Goal: Information Seeking & Learning: Learn about a topic

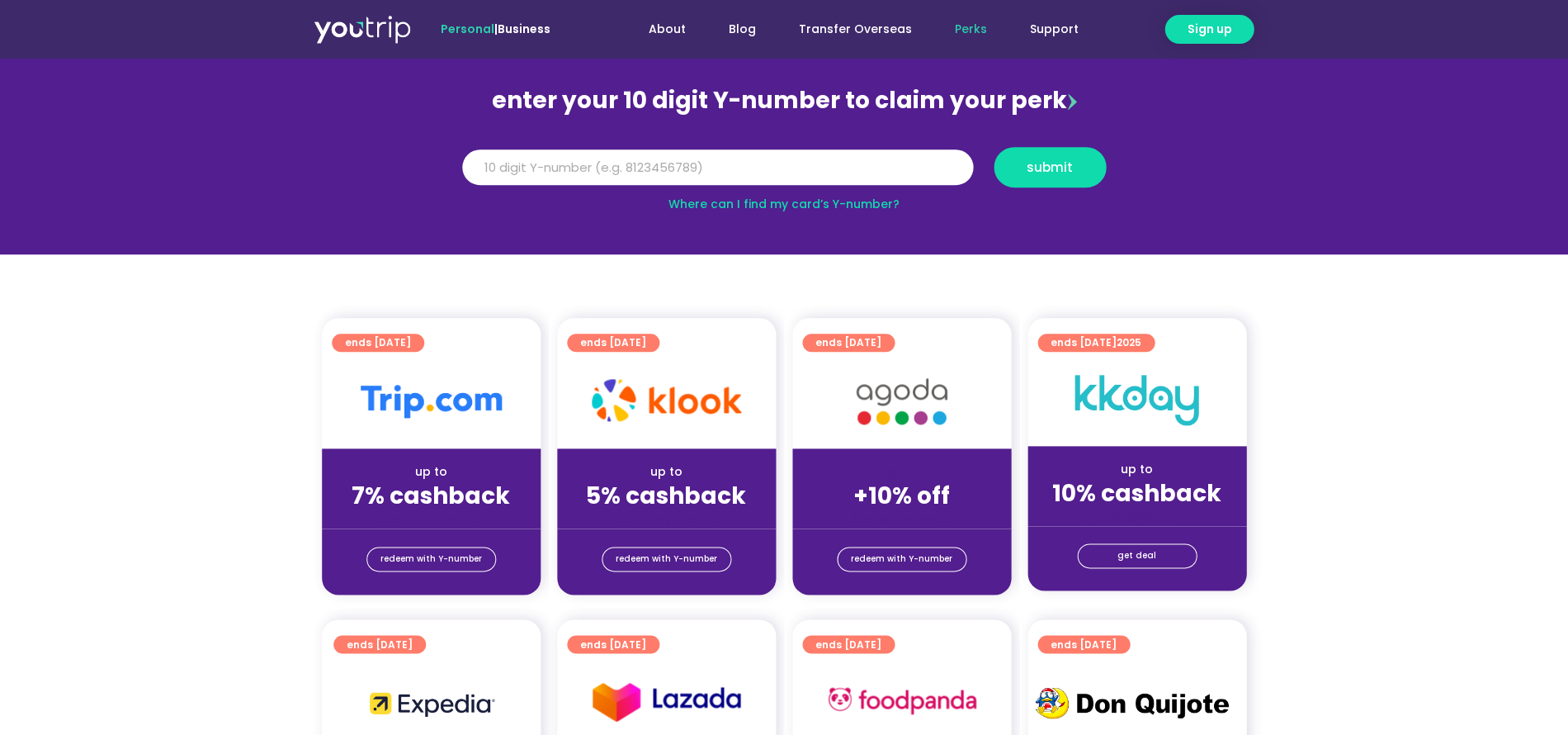
scroll to position [99, 0]
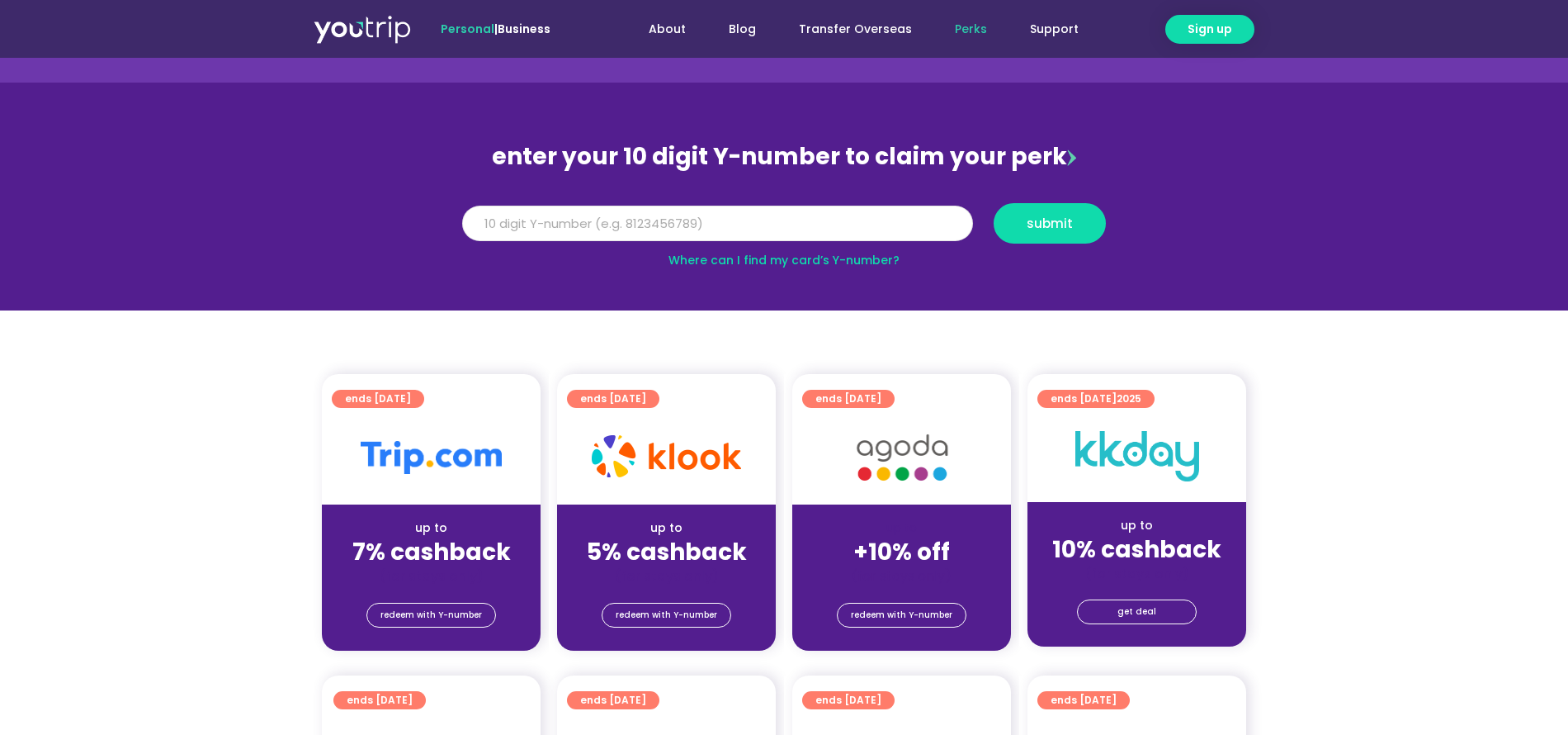
click at [572, 220] on input "Y Number" at bounding box center [717, 223] width 511 height 36
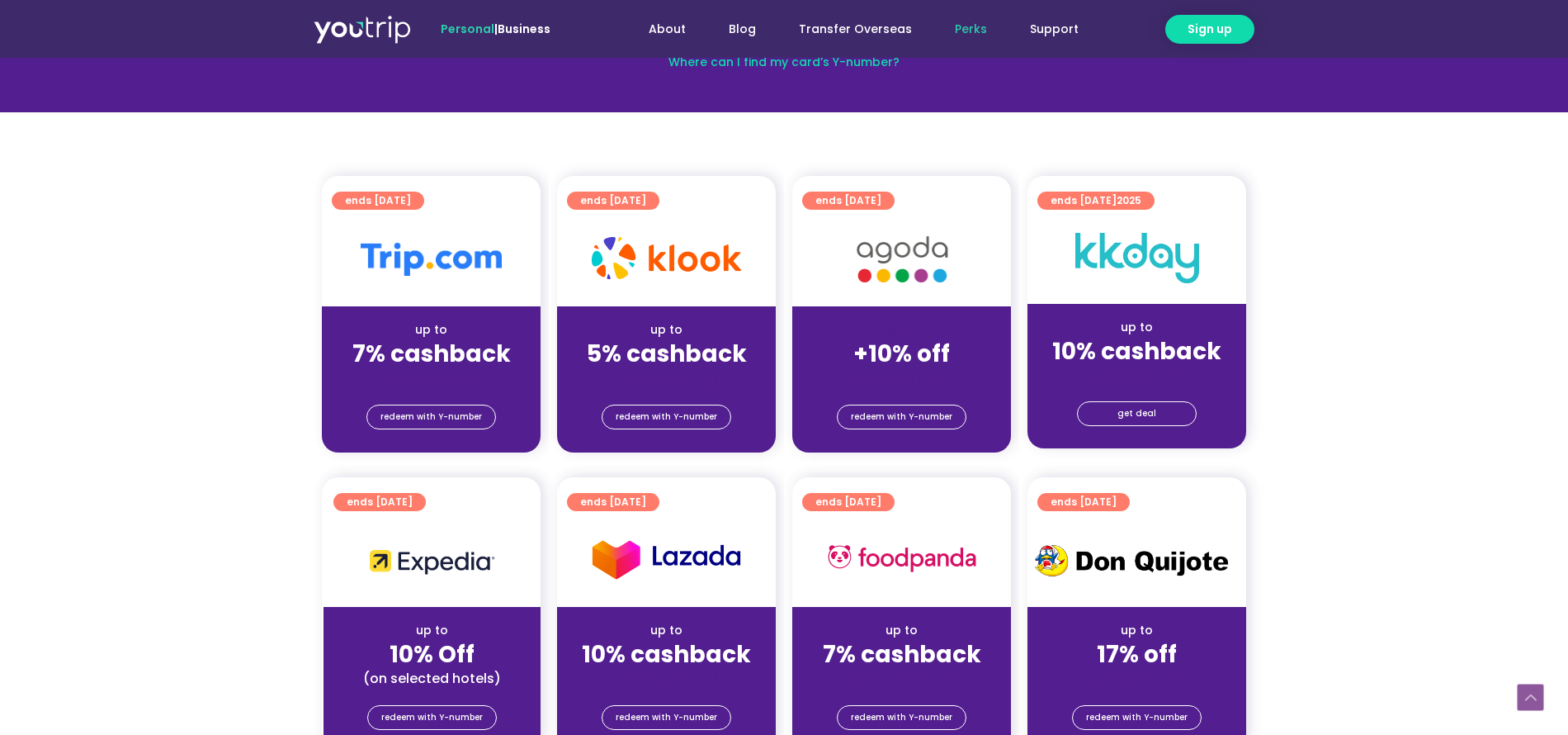
scroll to position [0, 0]
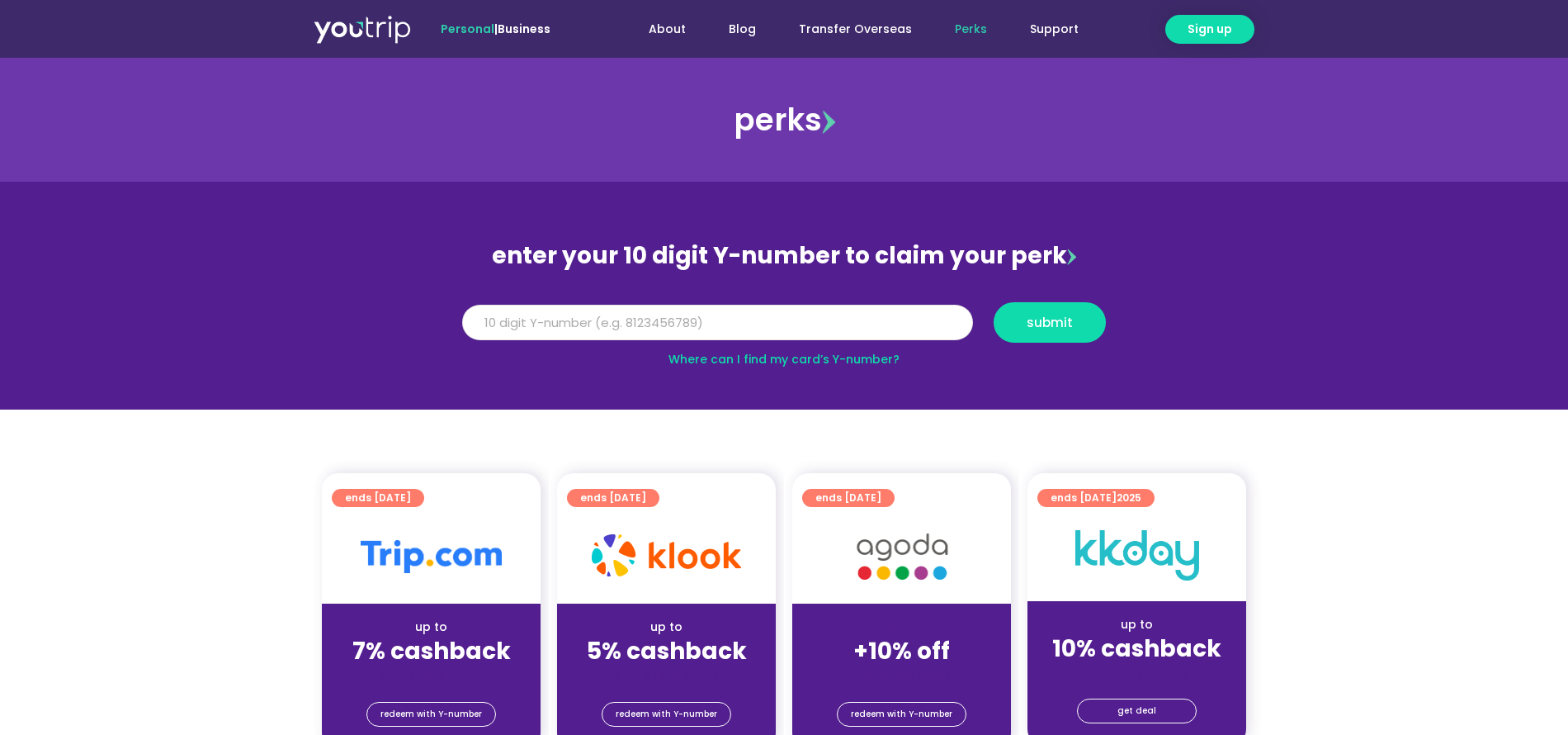
click at [644, 317] on input "Y Number" at bounding box center [717, 322] width 511 height 36
click at [510, 327] on input "Y Number" at bounding box center [717, 322] width 511 height 36
type input "8151302024"
click at [1076, 331] on button "submit" at bounding box center [1050, 322] width 113 height 40
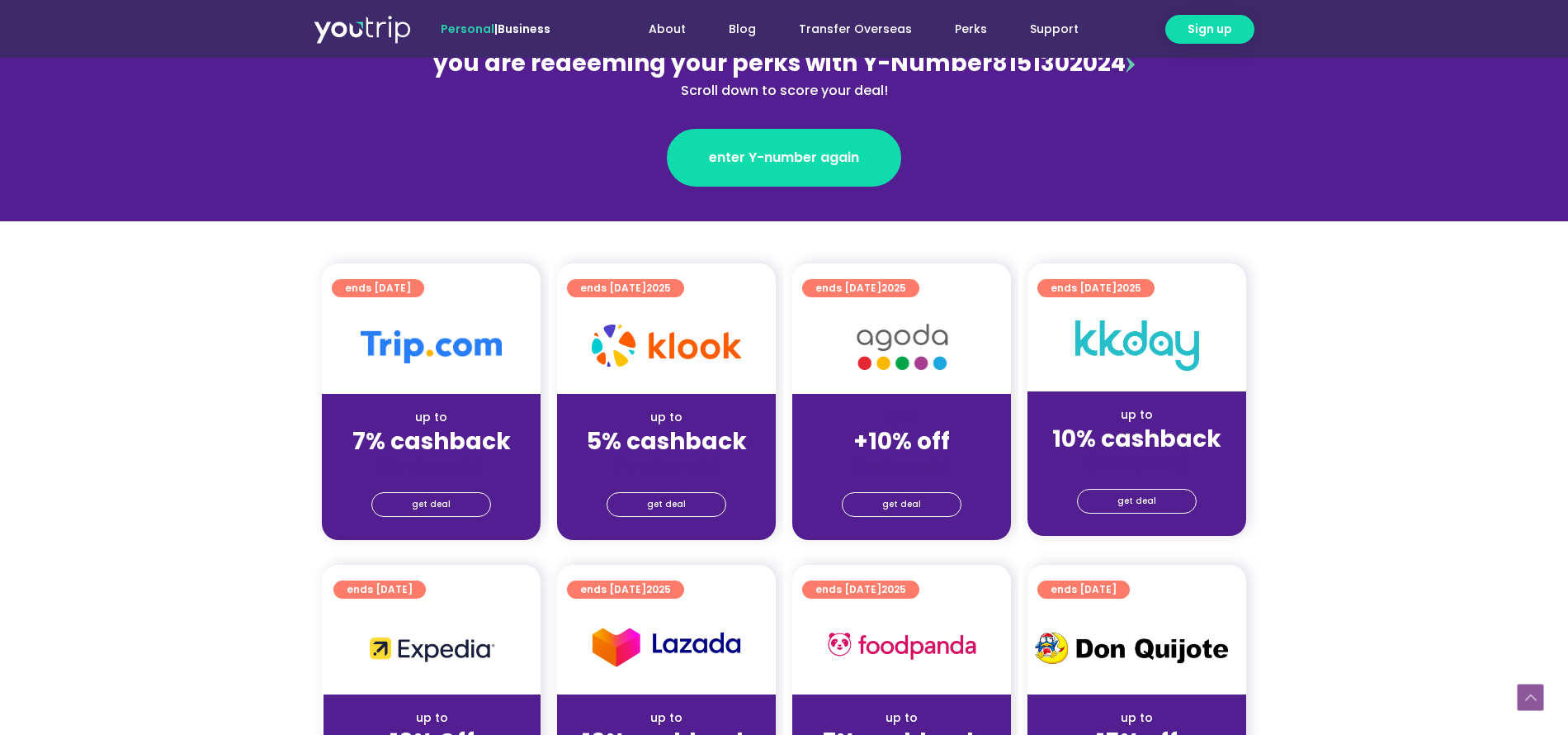
scroll to position [297, 0]
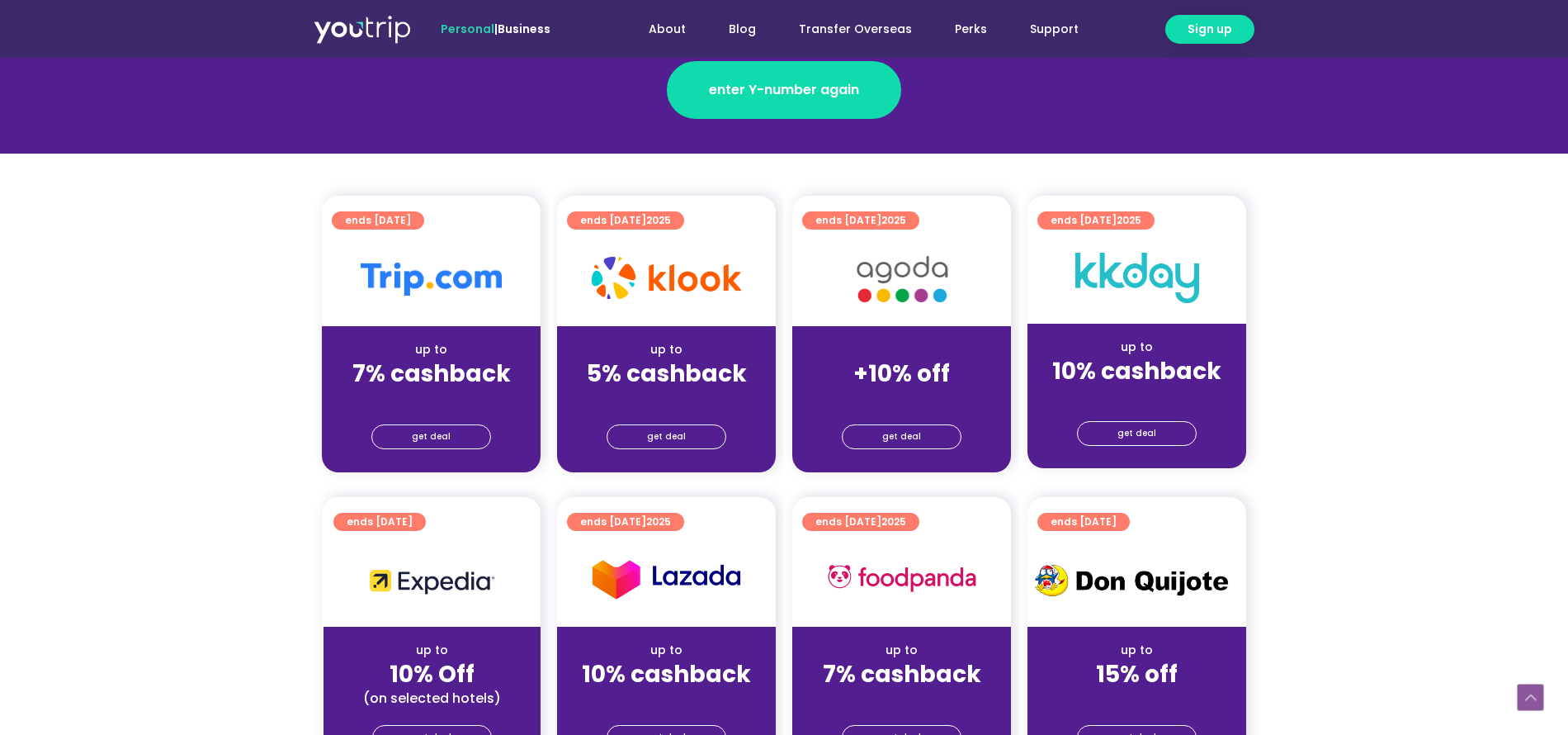
click at [421, 301] on div at bounding box center [431, 278] width 219 height 94
click at [420, 285] on img at bounding box center [432, 278] width 141 height 33
click at [427, 434] on span "get deal" at bounding box center [432, 436] width 39 height 23
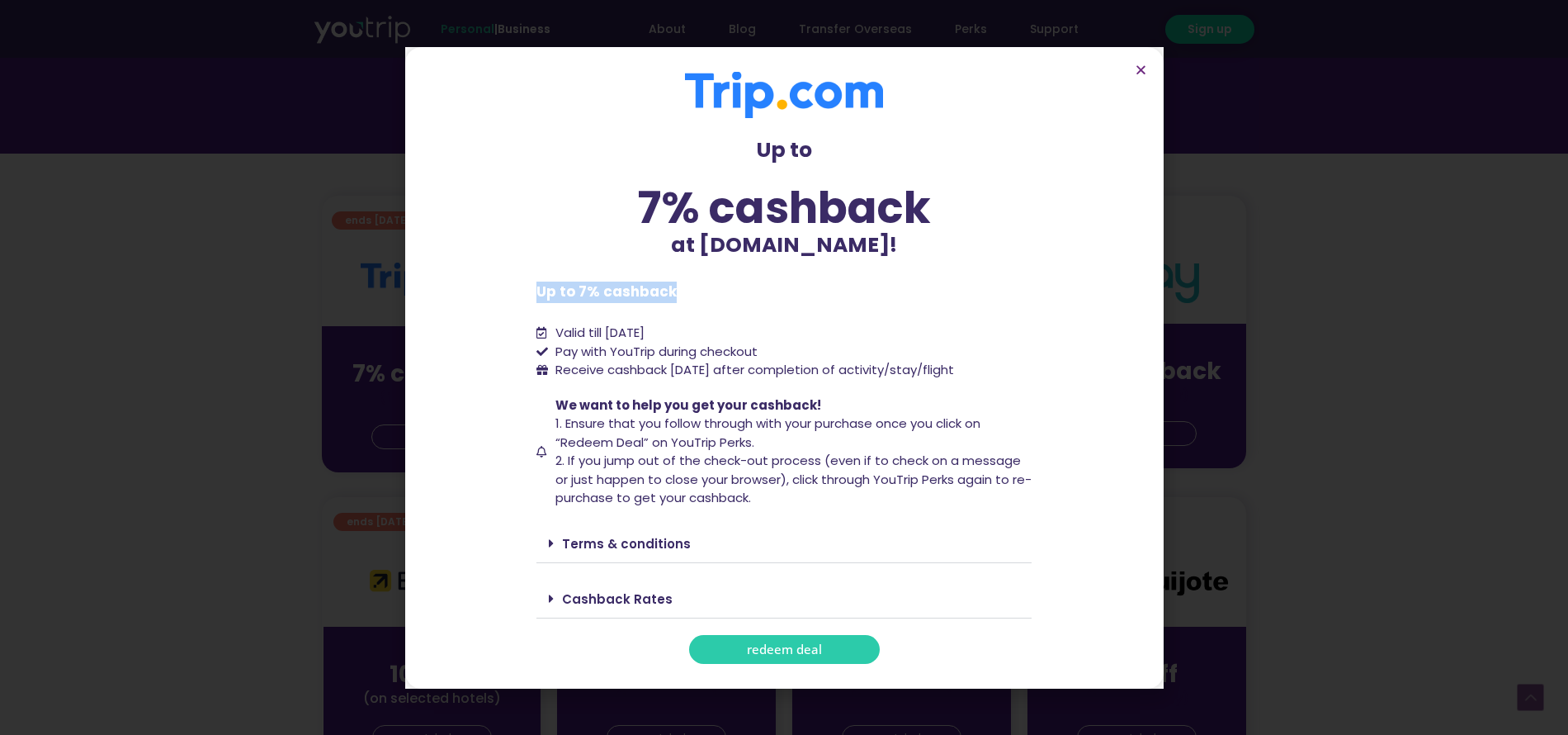
drag, startPoint x: 674, startPoint y: 291, endPoint x: 529, endPoint y: 297, distance: 145.1
click at [529, 297] on section "Up to 7% cashback at [DOMAIN_NAME]! Up to 7% cashback at [DOMAIN_NAME]! Up to 7…" at bounding box center [785, 368] width 759 height 642
click at [612, 597] on link "Cashback Rates" at bounding box center [617, 599] width 111 height 18
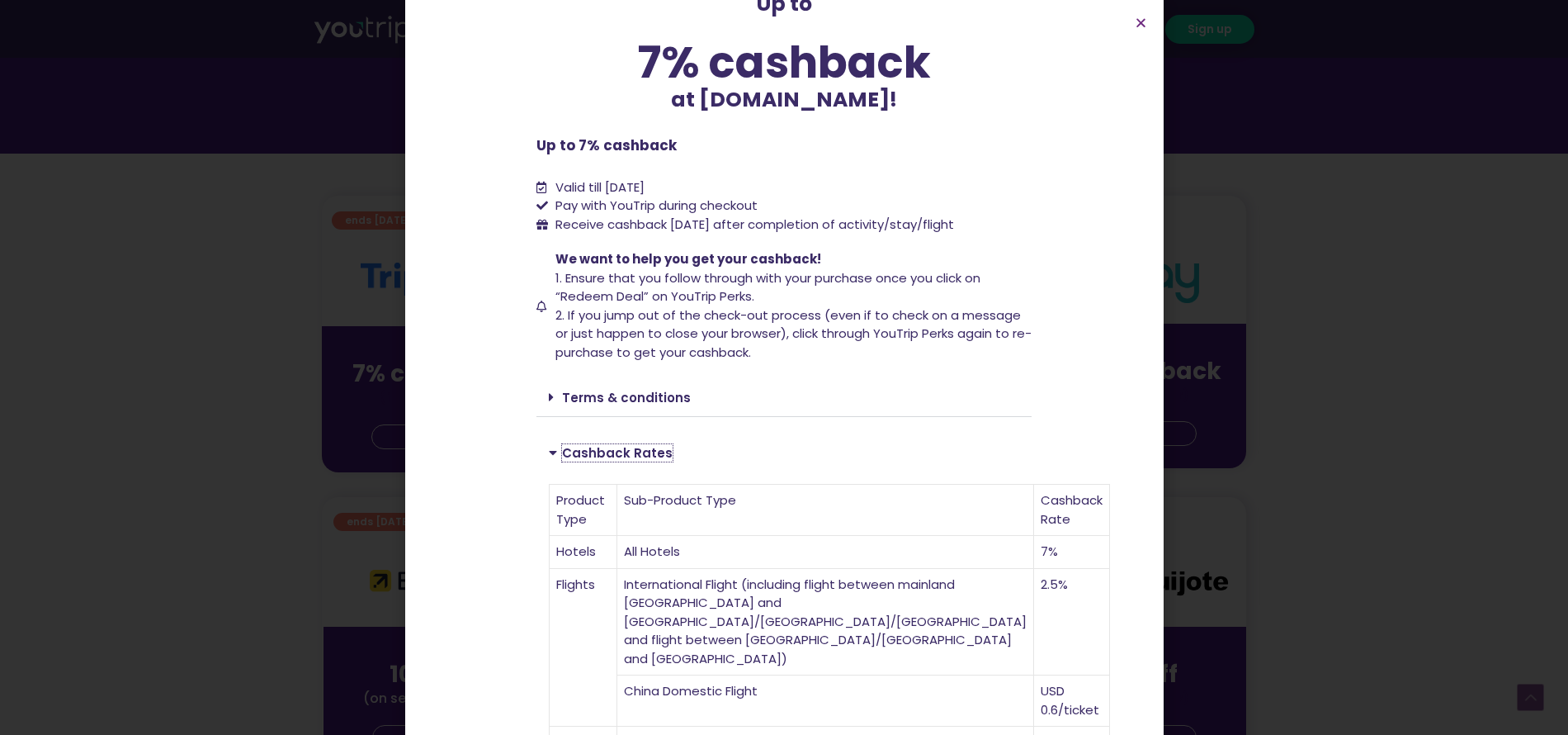
scroll to position [198, 0]
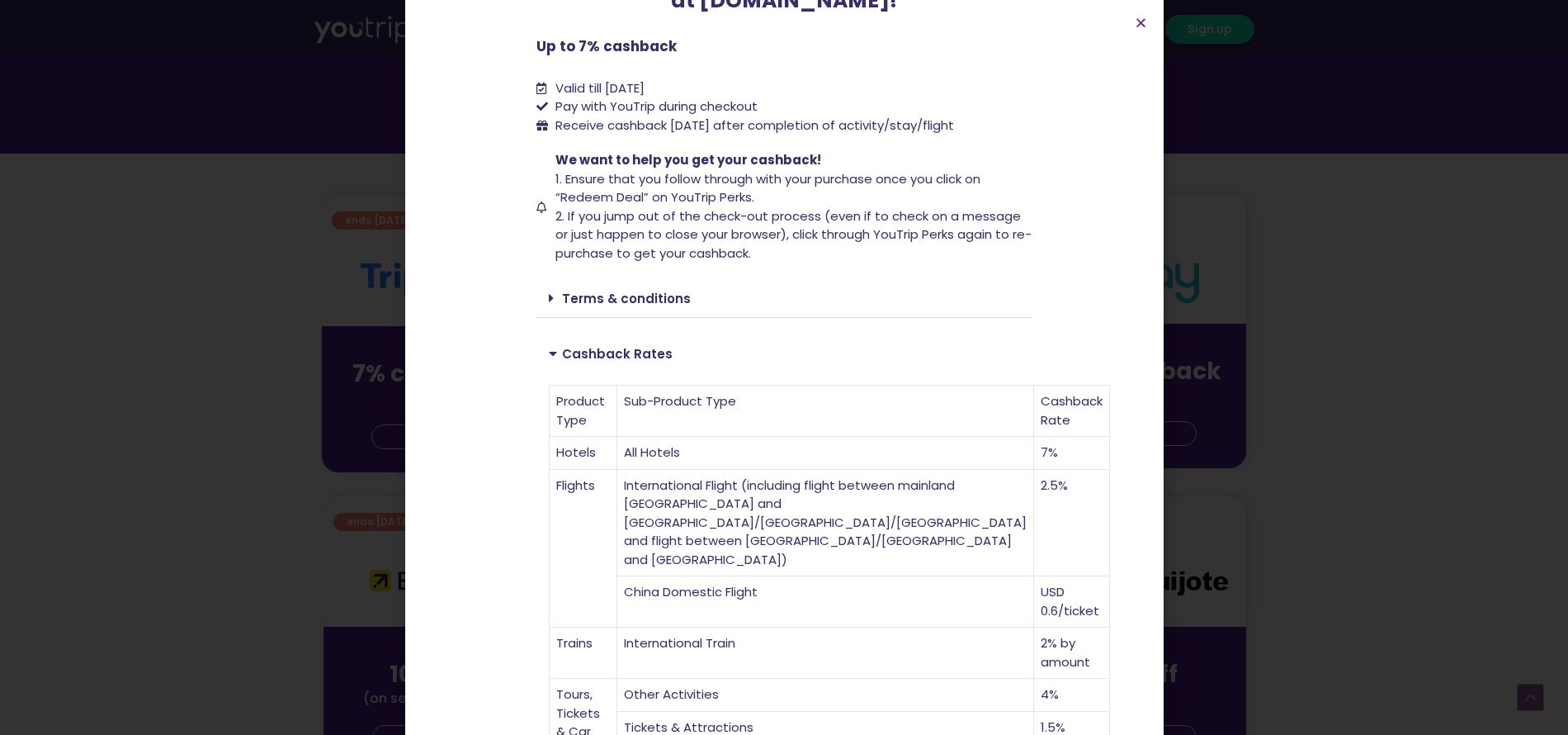
click at [605, 300] on link "Terms & conditions" at bounding box center [626, 299] width 128 height 18
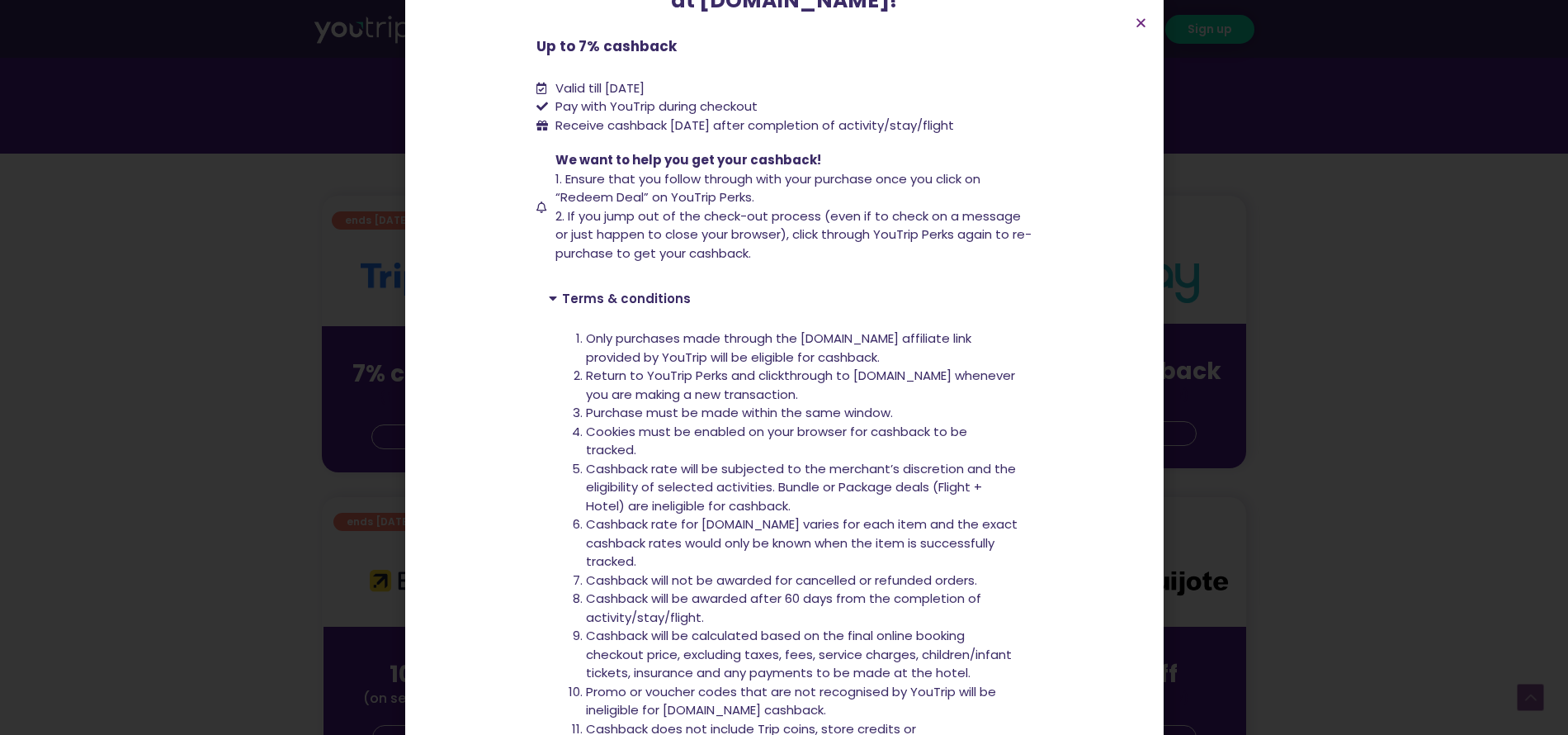
click at [612, 300] on link "Terms & conditions" at bounding box center [626, 299] width 128 height 18
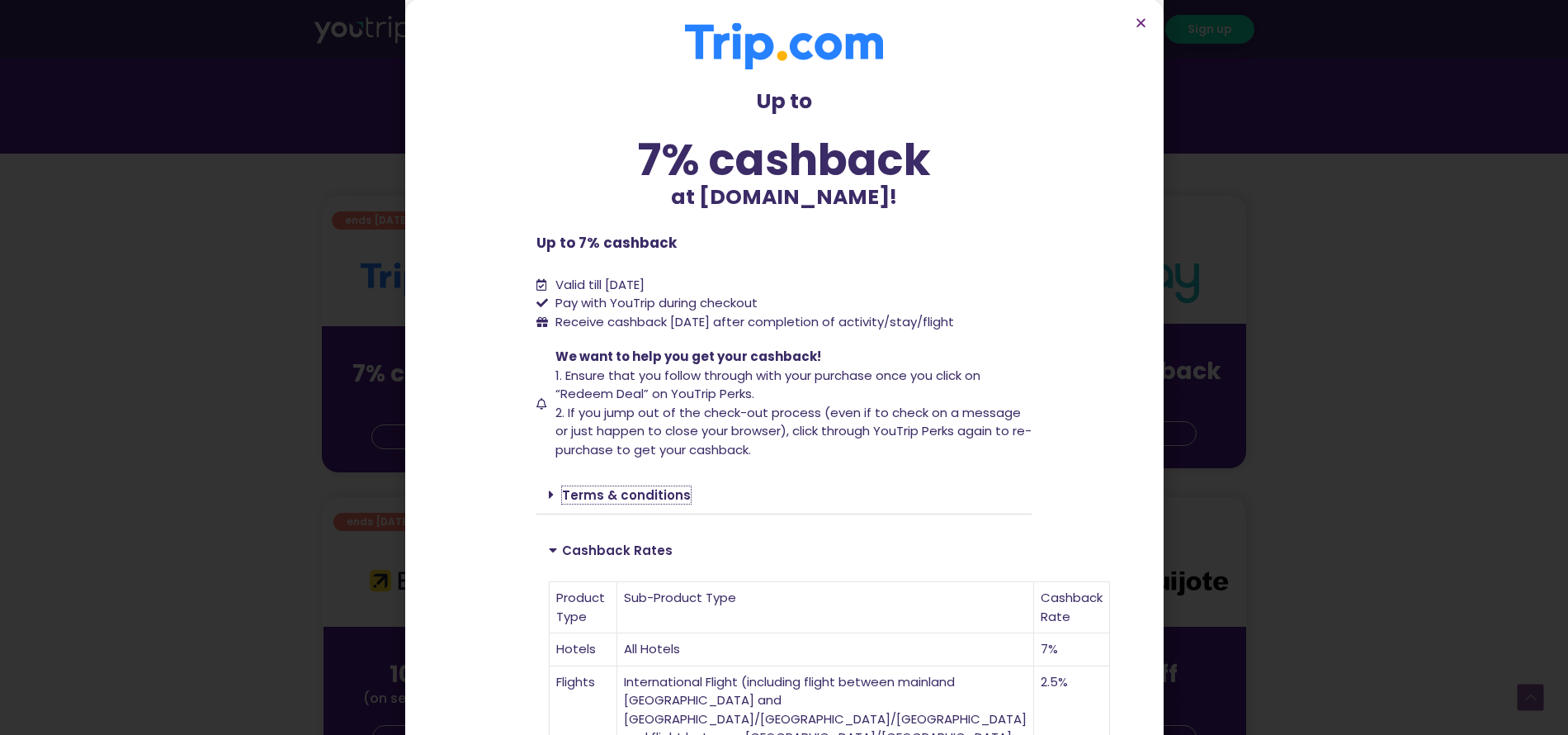
scroll to position [0, 0]
click at [1141, 24] on icon "Close" at bounding box center [1140, 22] width 12 height 12
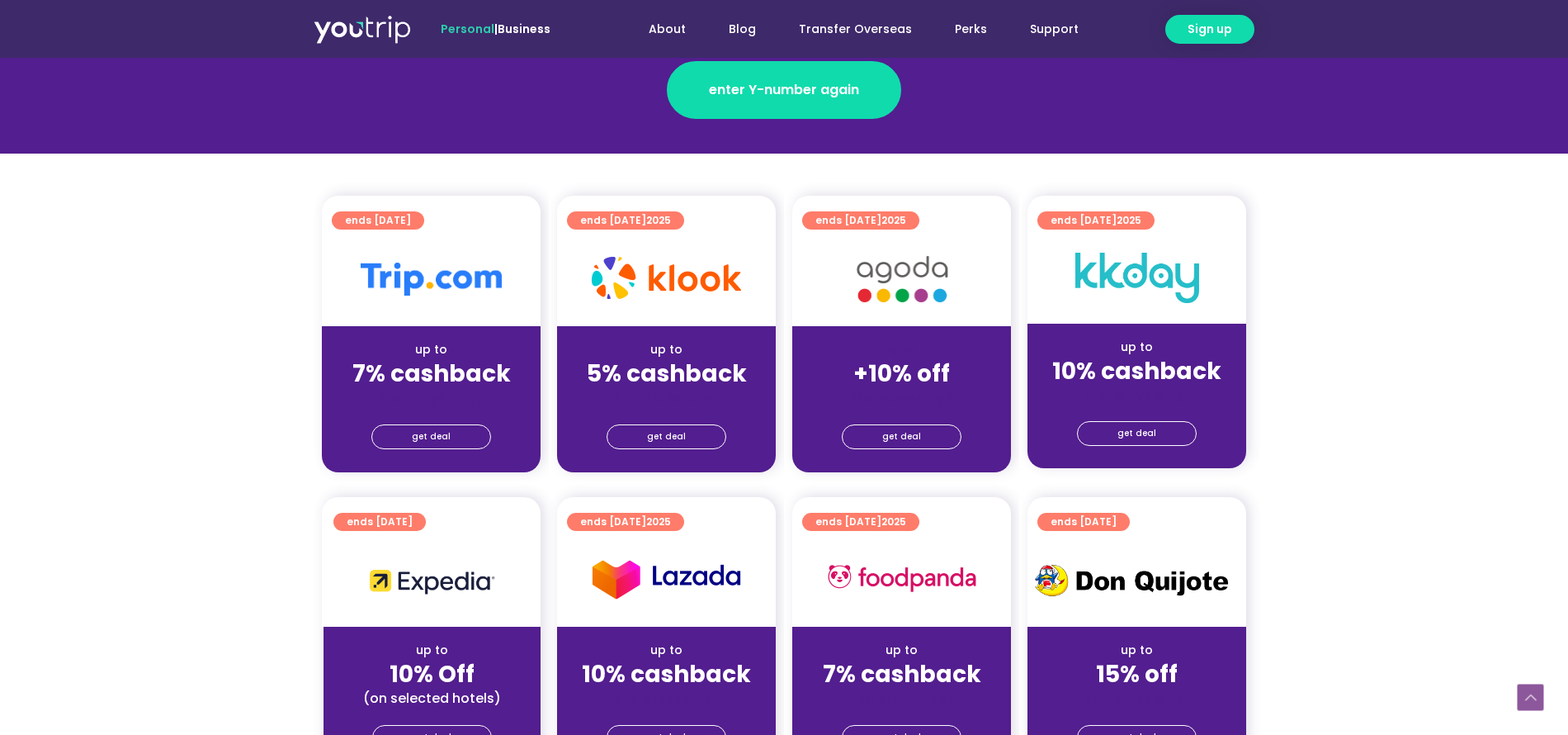
click at [679, 386] on strong "5% cashback" at bounding box center [667, 373] width 160 height 33
click at [681, 434] on span "get deal" at bounding box center [667, 436] width 39 height 23
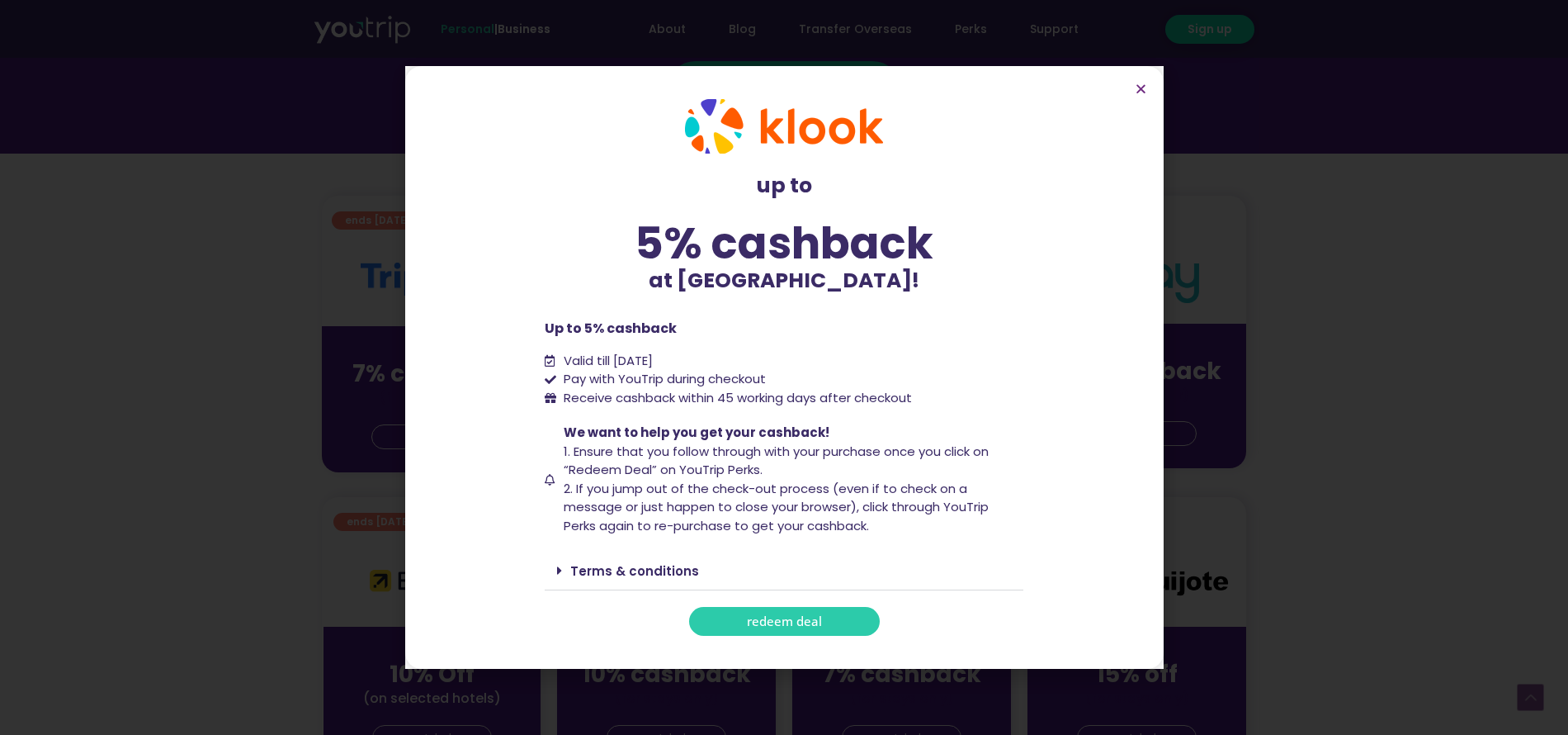
click at [661, 578] on link "Terms & conditions" at bounding box center [634, 570] width 128 height 18
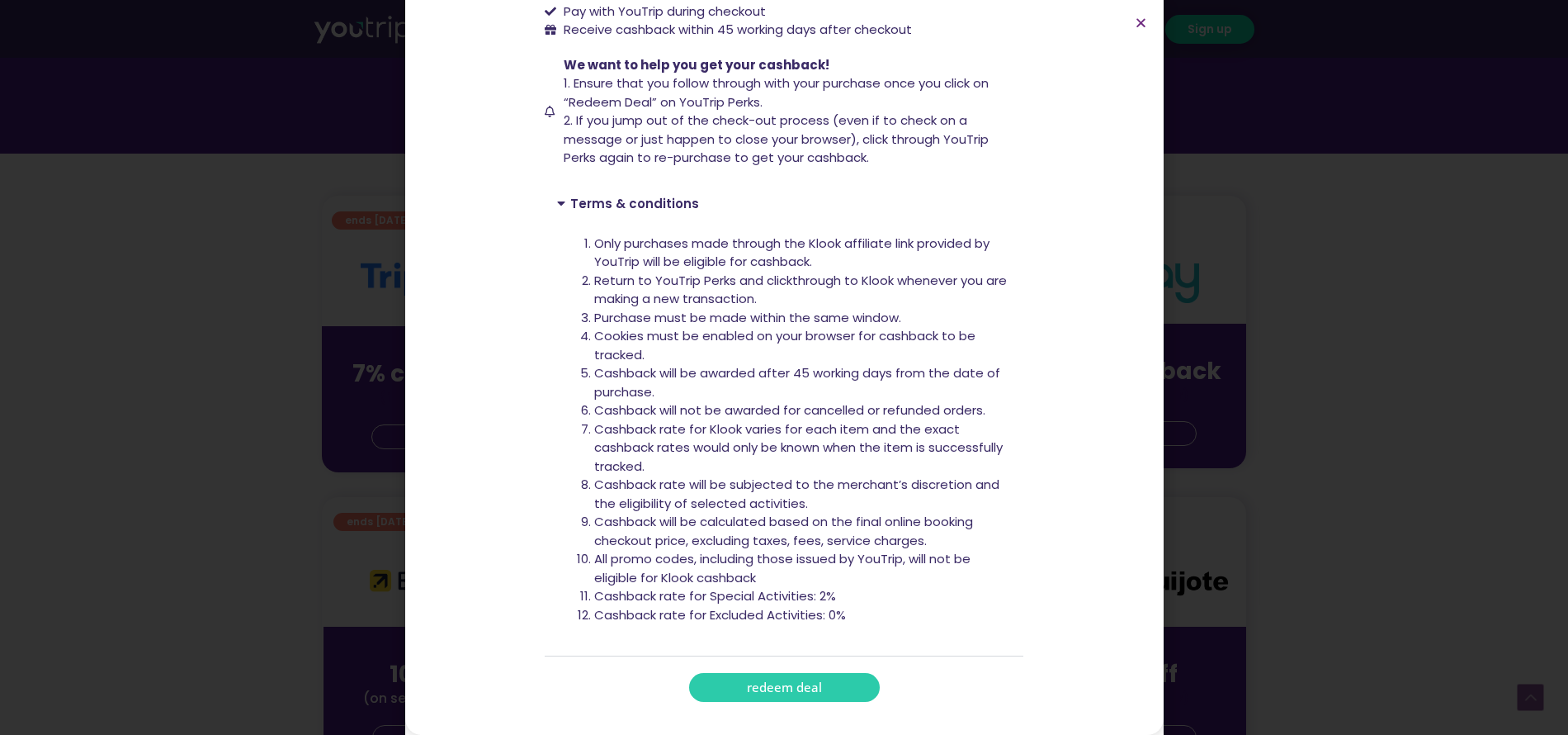
scroll to position [5, 0]
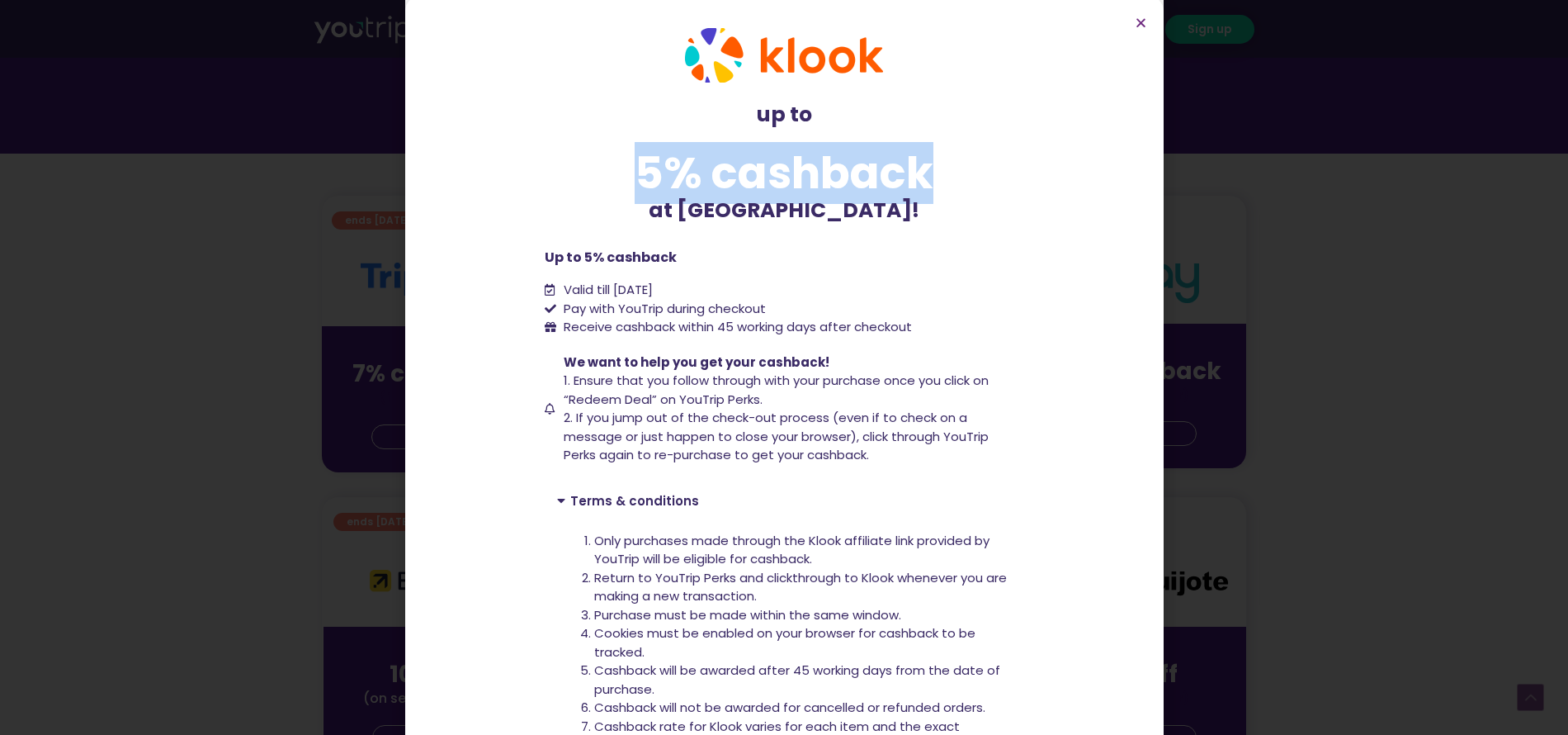
drag, startPoint x: 615, startPoint y: 158, endPoint x: 928, endPoint y: 180, distance: 313.8
click at [928, 180] on div "5% cashback" at bounding box center [784, 172] width 479 height 44
copy div "5% cashback"
click at [1141, 23] on icon "Close" at bounding box center [1140, 22] width 12 height 12
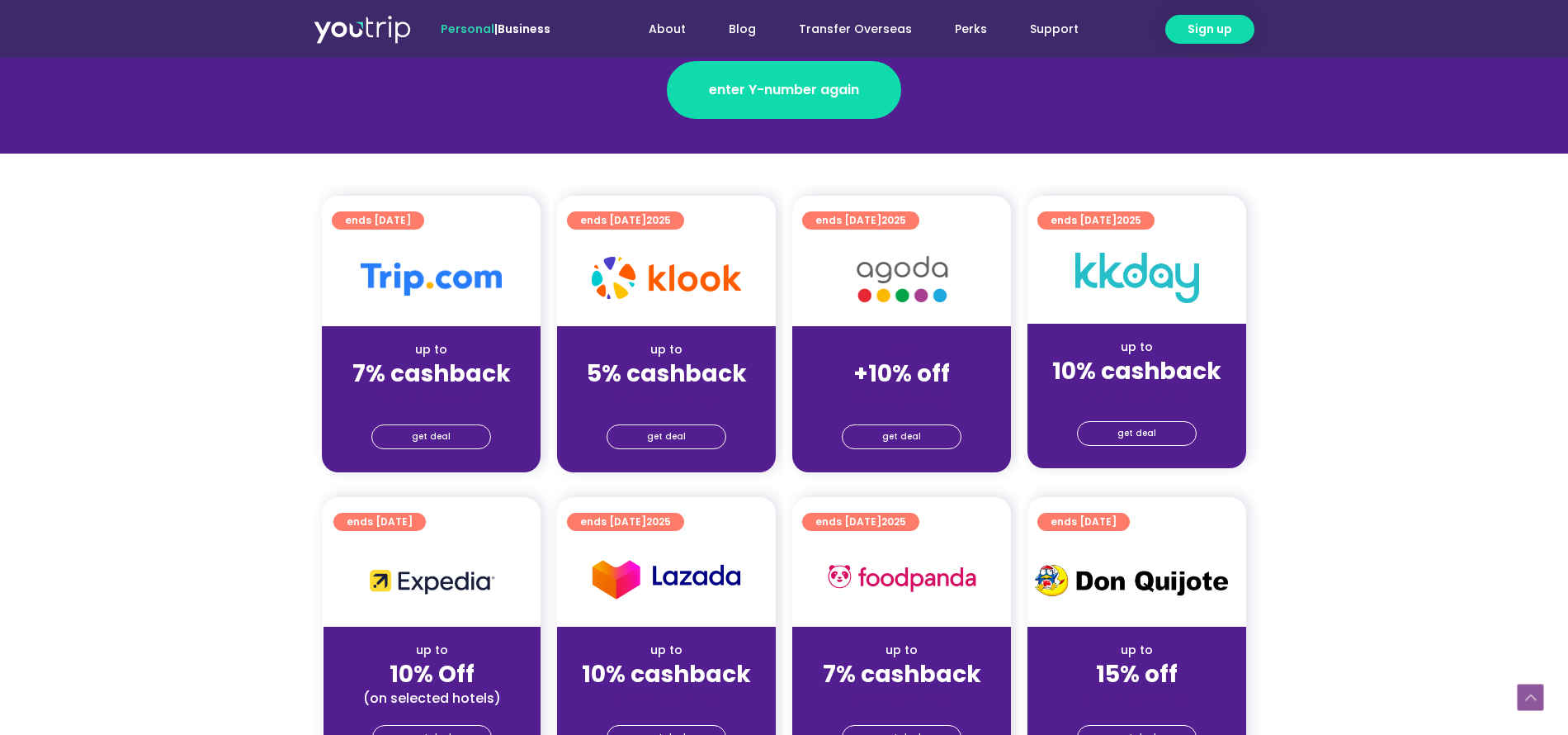
click at [928, 368] on strong "+10% off" at bounding box center [902, 373] width 97 height 33
click at [907, 430] on span "get deal" at bounding box center [902, 436] width 39 height 23
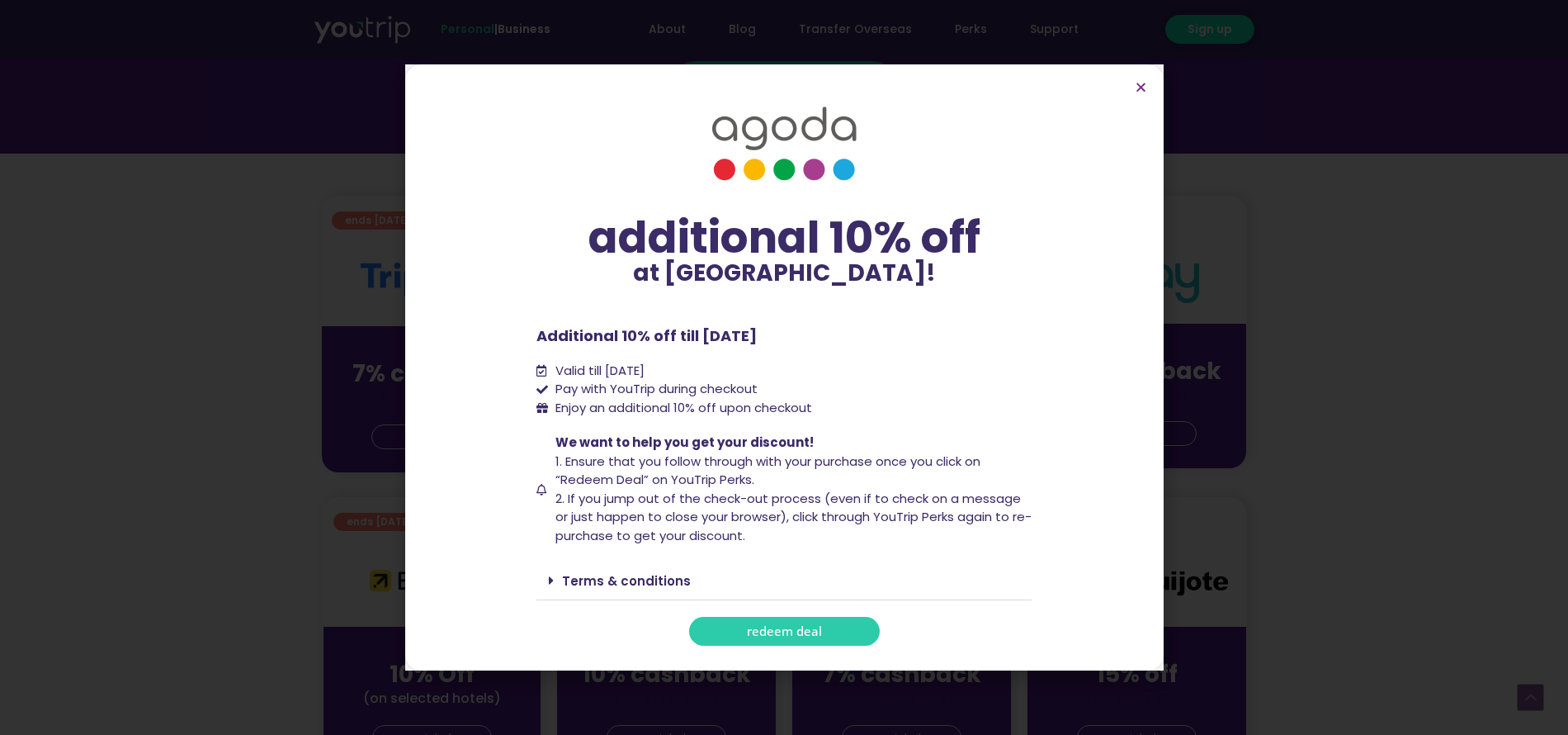
drag, startPoint x: 795, startPoint y: 337, endPoint x: 535, endPoint y: 341, distance: 260.0
click at [535, 341] on section "additional 10% off at [GEOGRAPHIC_DATA]! additional 10% off at [GEOGRAPHIC_DATA…" at bounding box center [785, 368] width 759 height 607
copy p "Additional 10% off till [DATE]"
click at [660, 582] on link "Terms & conditions" at bounding box center [626, 581] width 128 height 18
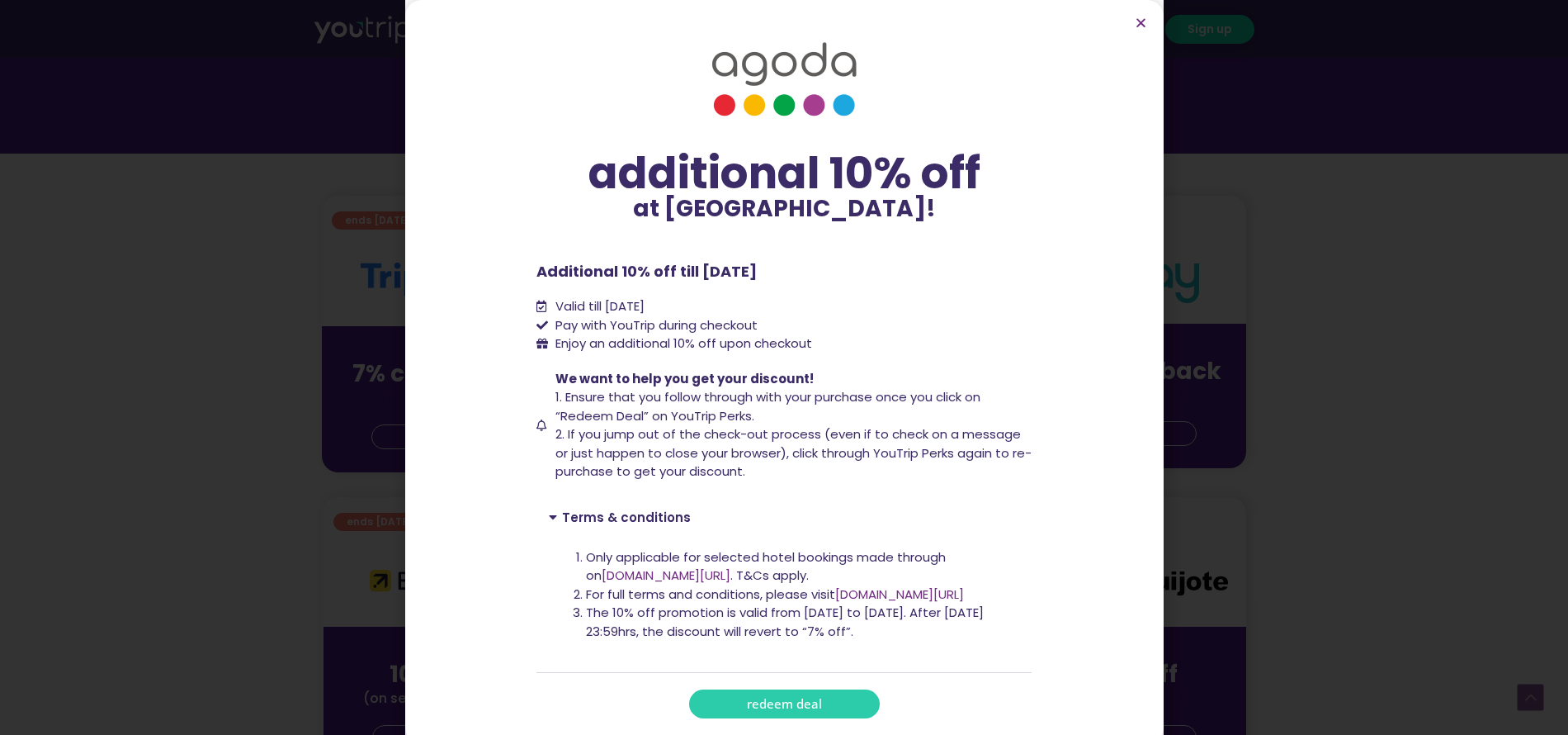
click at [644, 517] on link "Terms & conditions" at bounding box center [626, 517] width 128 height 18
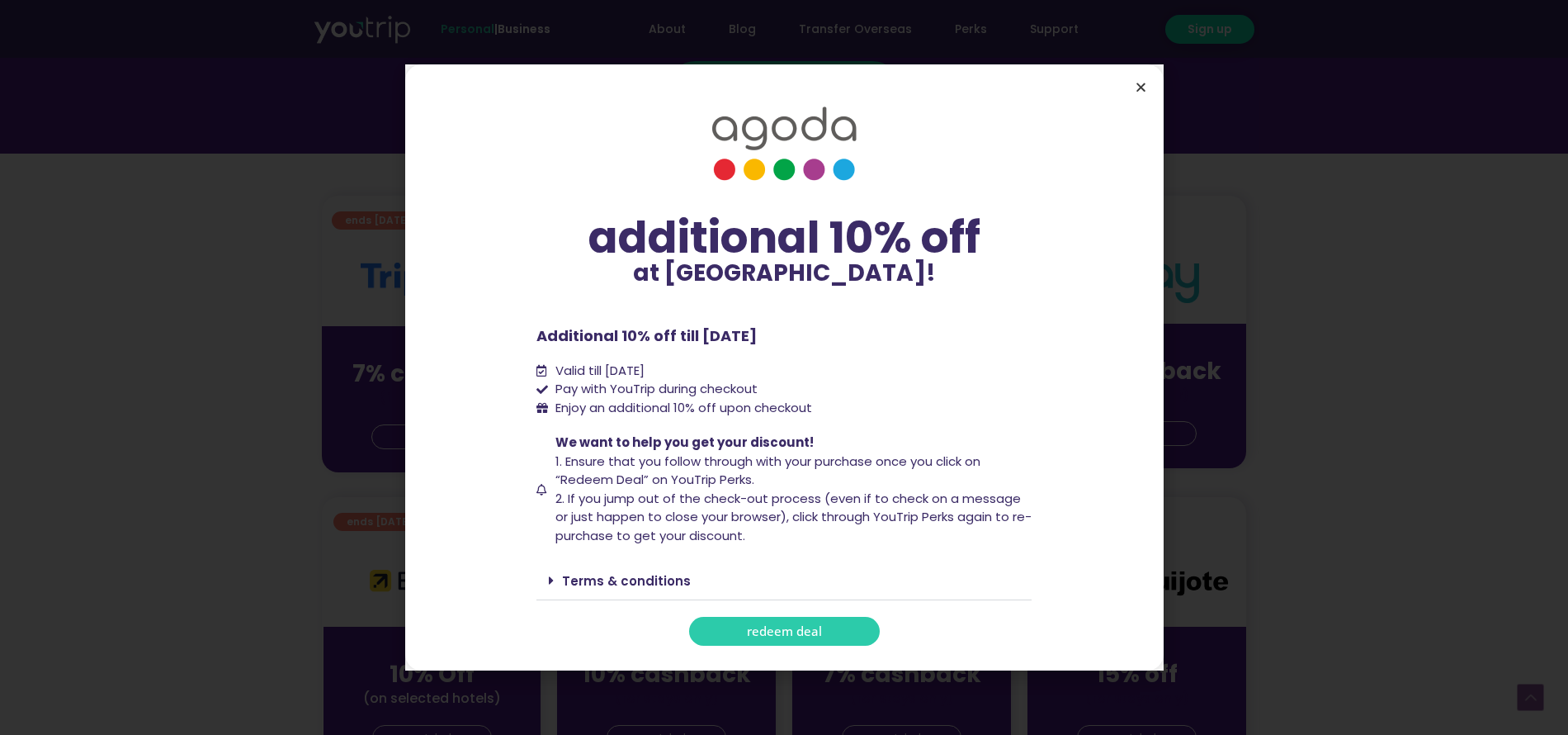
click at [1144, 88] on icon "Close" at bounding box center [1140, 87] width 12 height 12
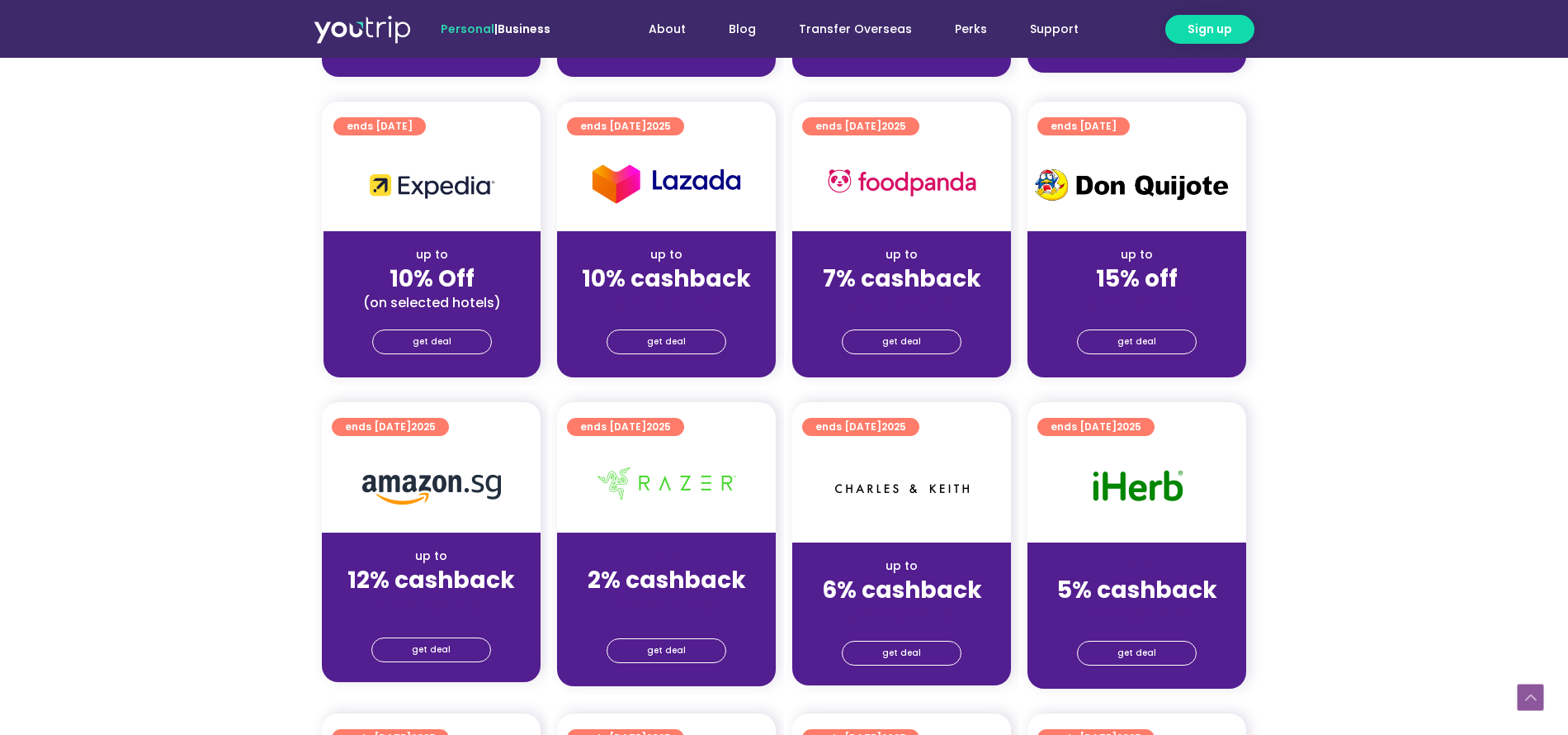
scroll to position [693, 0]
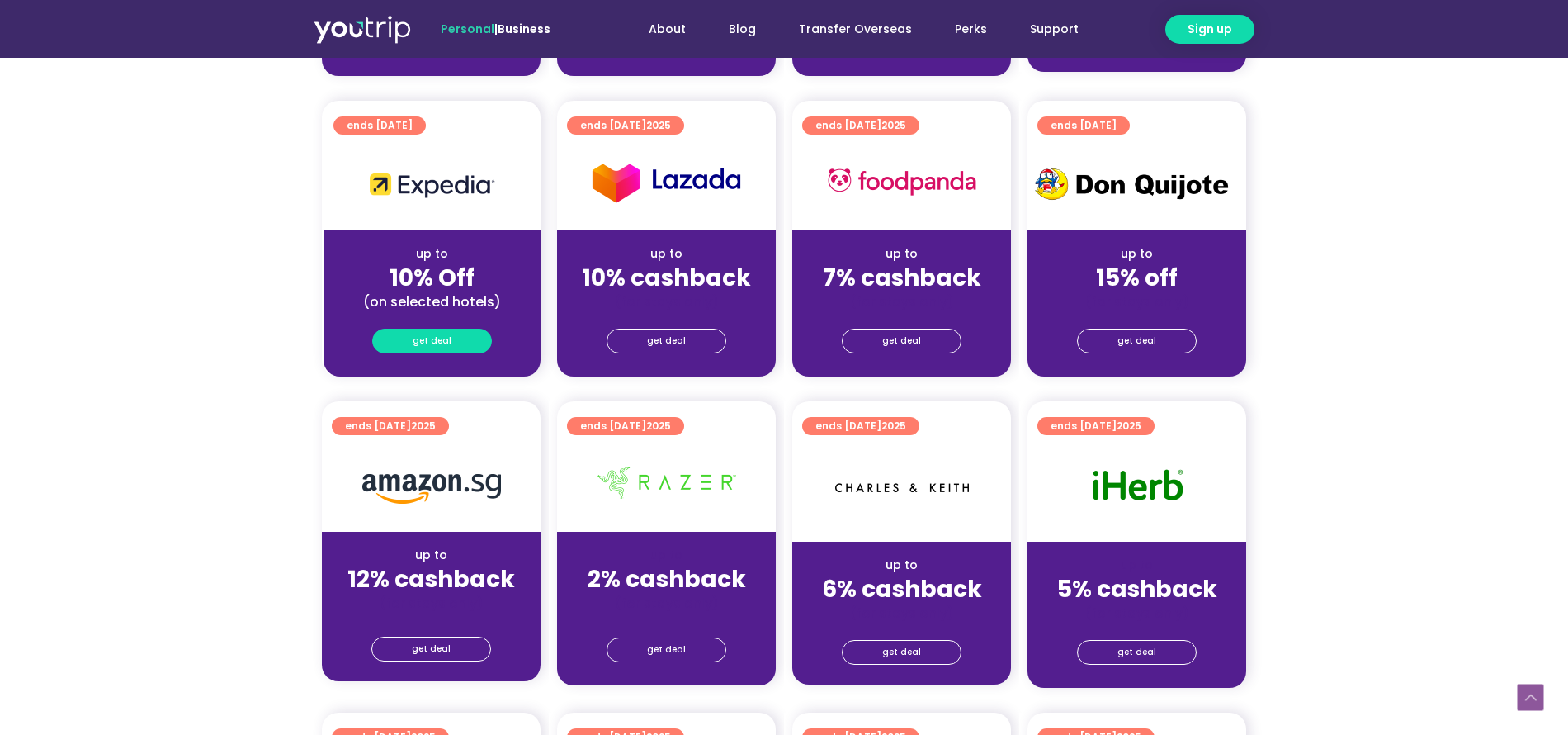
click at [439, 336] on span "get deal" at bounding box center [432, 341] width 39 height 23
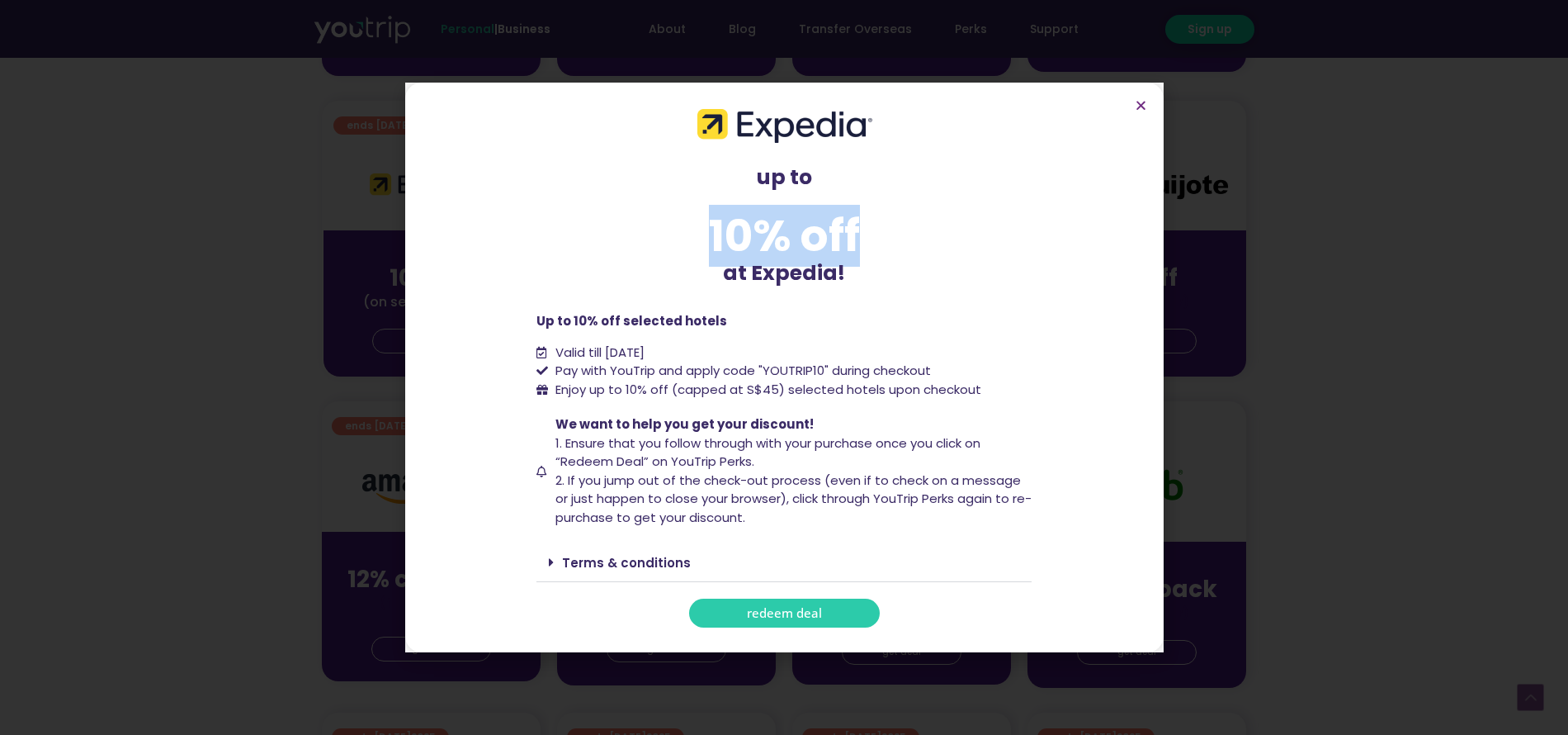
drag, startPoint x: 707, startPoint y: 238, endPoint x: 856, endPoint y: 248, distance: 149.3
click at [856, 248] on div "10% off" at bounding box center [784, 235] width 495 height 44
click at [649, 564] on link "Terms & conditions" at bounding box center [626, 563] width 128 height 18
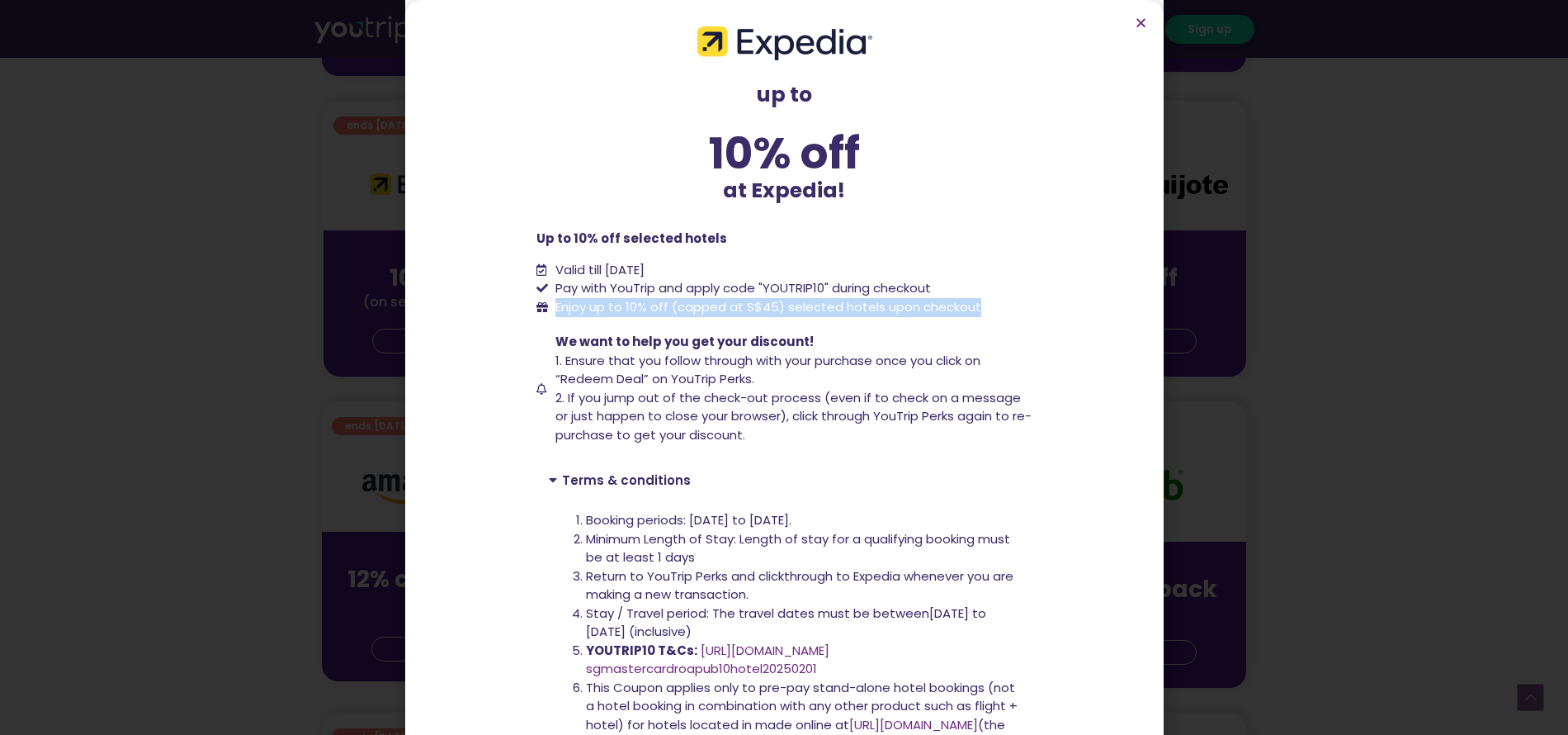
drag, startPoint x: 553, startPoint y: 304, endPoint x: 972, endPoint y: 304, distance: 419.0
click at [972, 304] on li "Enjoy up to 10% off (capped at S$45) selected hotels upon checkout" at bounding box center [784, 307] width 495 height 19
copy span "Enjoy up to 10% off (capped at S$45) selected hotels upon checkout"
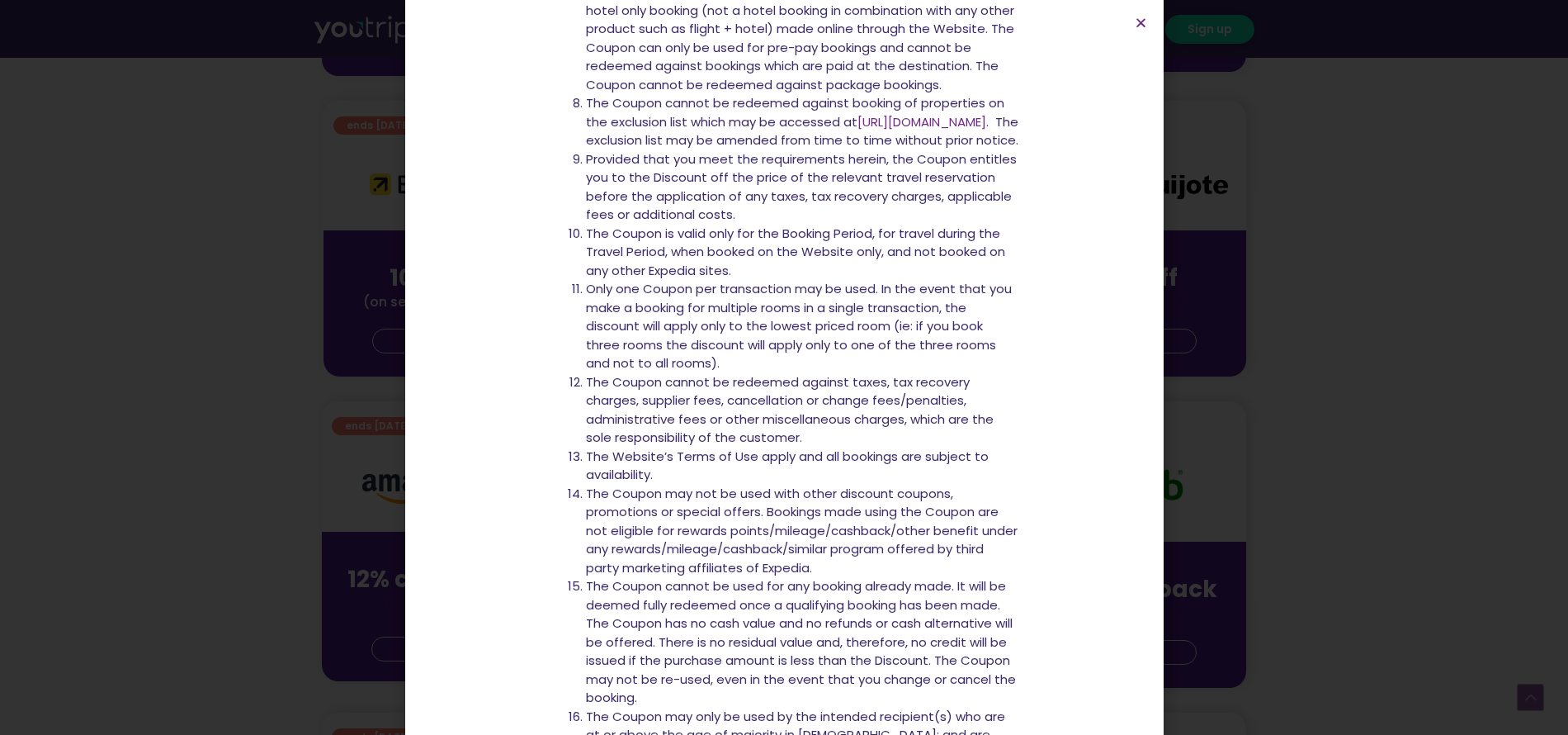
scroll to position [891, 0]
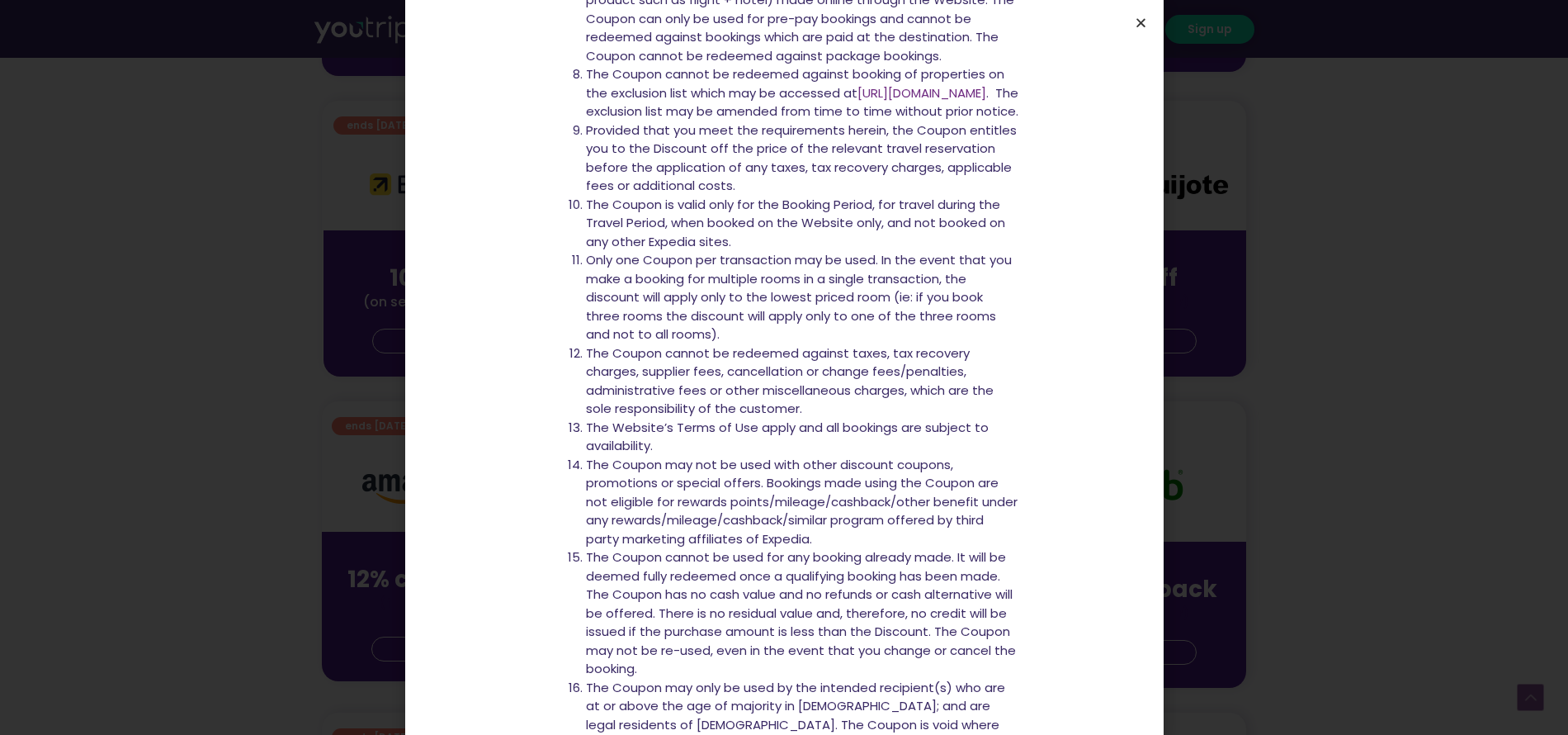
click at [1142, 20] on icon "Close" at bounding box center [1140, 22] width 12 height 12
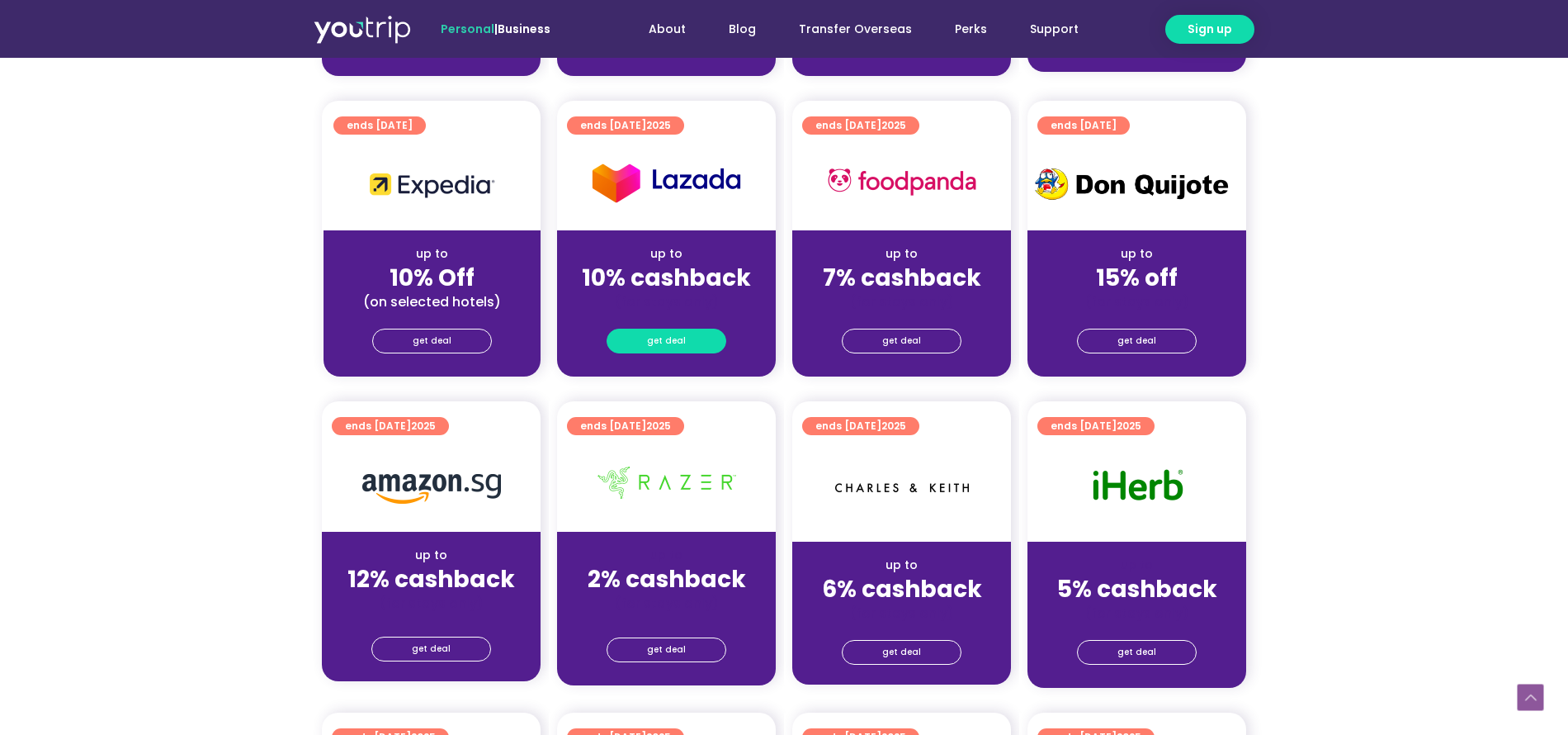
click at [653, 342] on span "get deal" at bounding box center [667, 341] width 39 height 23
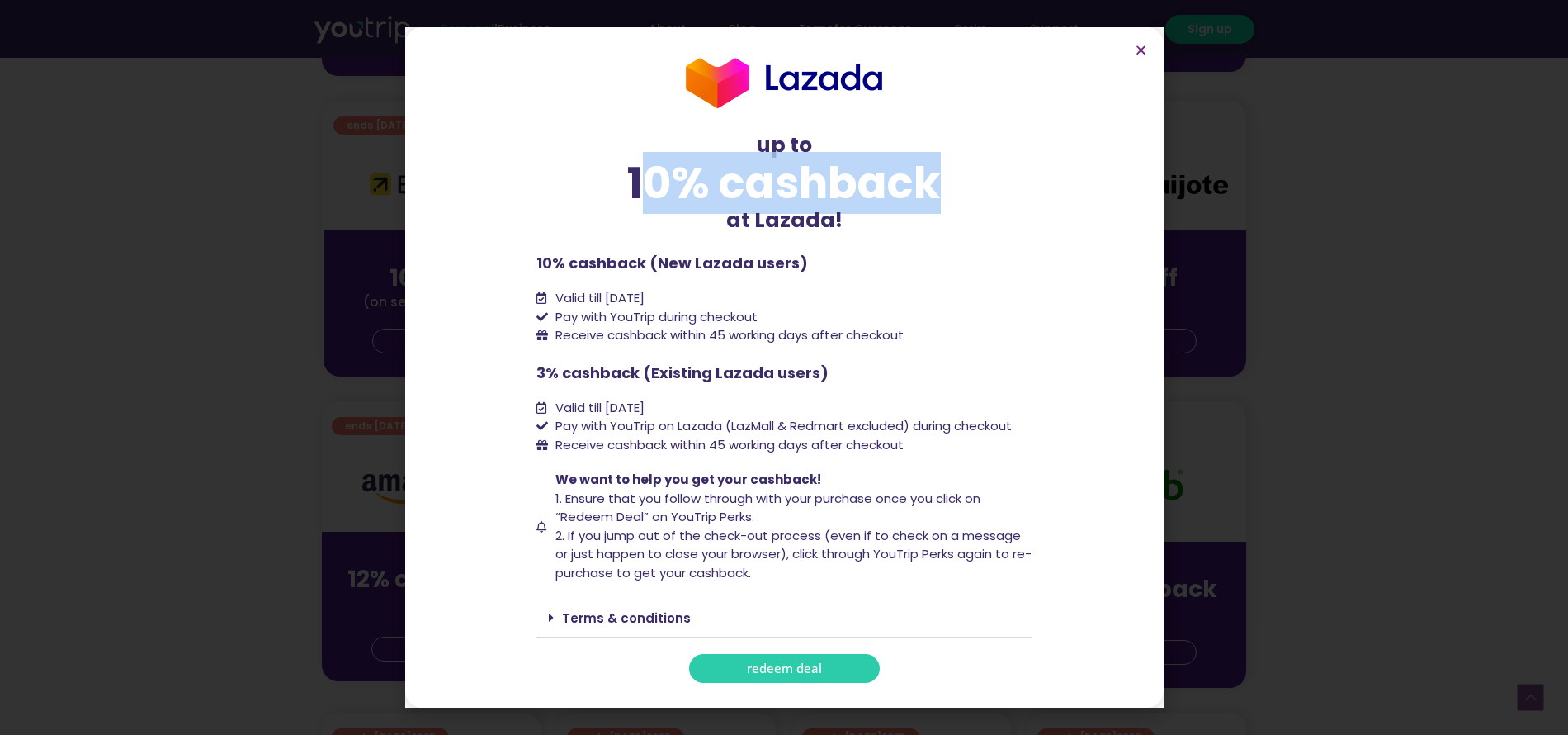
drag, startPoint x: 677, startPoint y: 184, endPoint x: 937, endPoint y: 174, distance: 260.2
click at [937, 174] on div "10% cashback" at bounding box center [784, 182] width 495 height 44
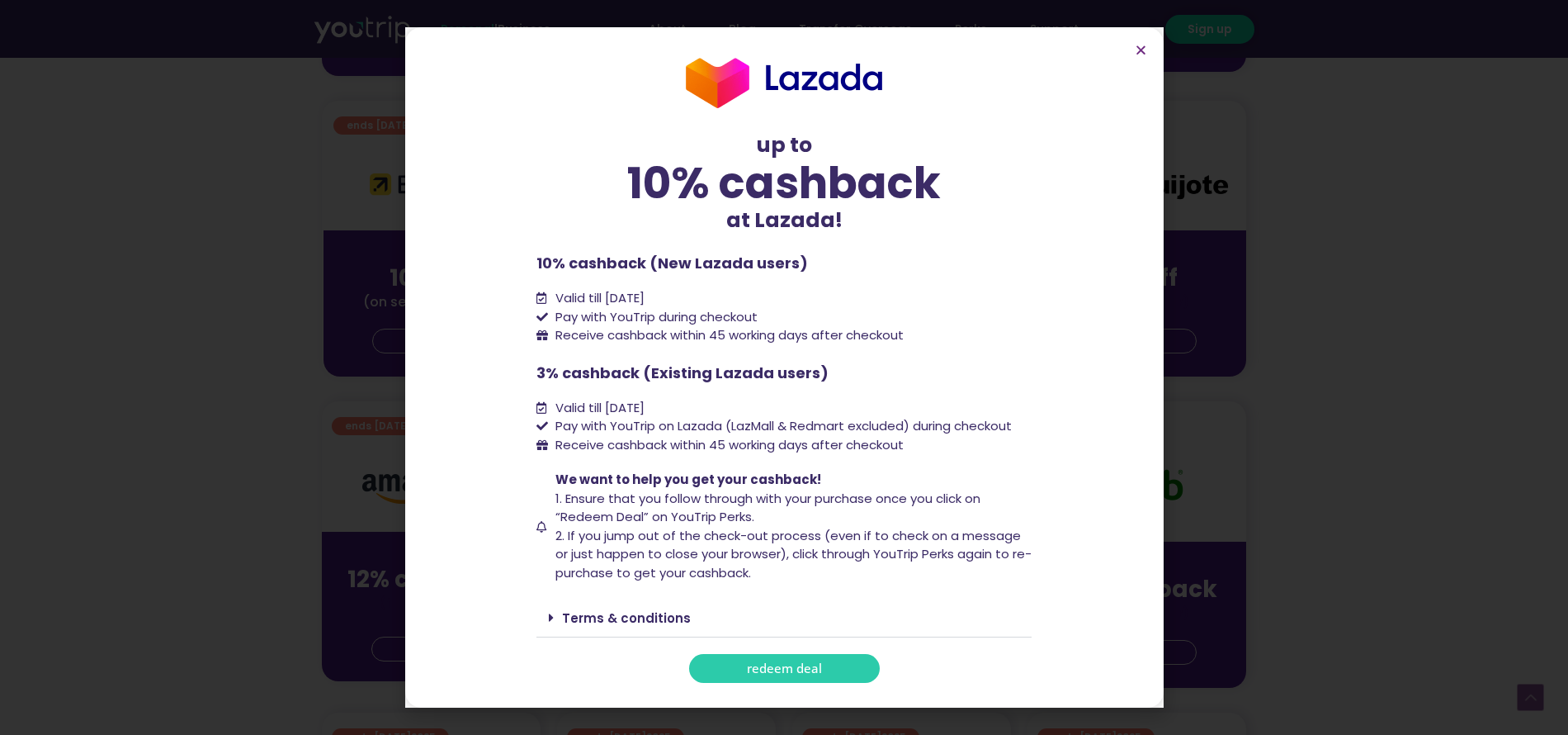
click at [791, 289] on li "Valid till [DATE]" at bounding box center [784, 299] width 495 height 19
drag, startPoint x: 531, startPoint y: 265, endPoint x: 819, endPoint y: 265, distance: 288.0
click at [819, 265] on section "up to 10% cashback at [GEOGRAPHIC_DATA]! up to 10% cashback at Lazada! 10% cash…" at bounding box center [785, 367] width 759 height 680
copy p "10% cashback (New Lazada users)"
click at [1137, 53] on icon "Close" at bounding box center [1140, 49] width 12 height 12
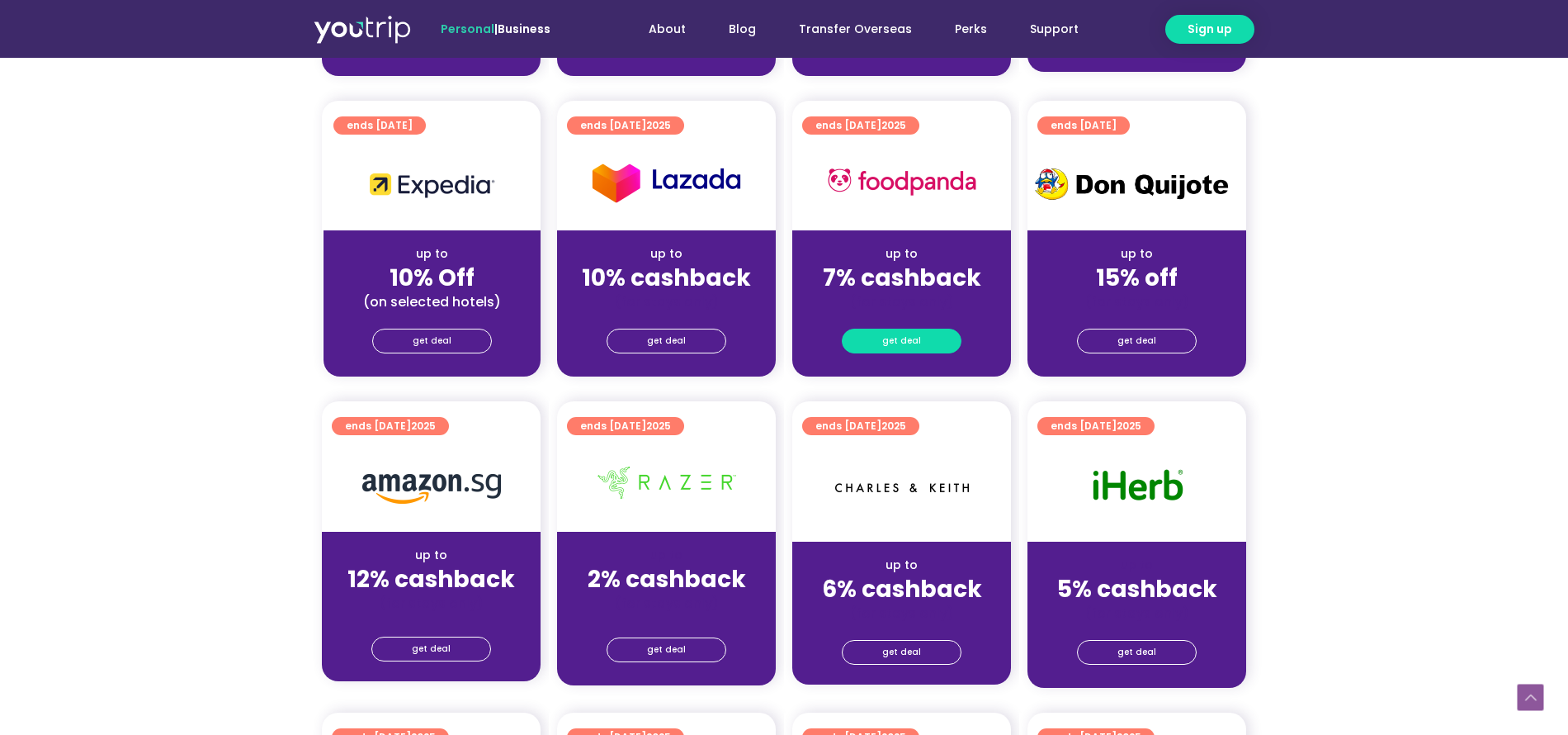
click at [930, 336] on link "get deal" at bounding box center [901, 341] width 120 height 25
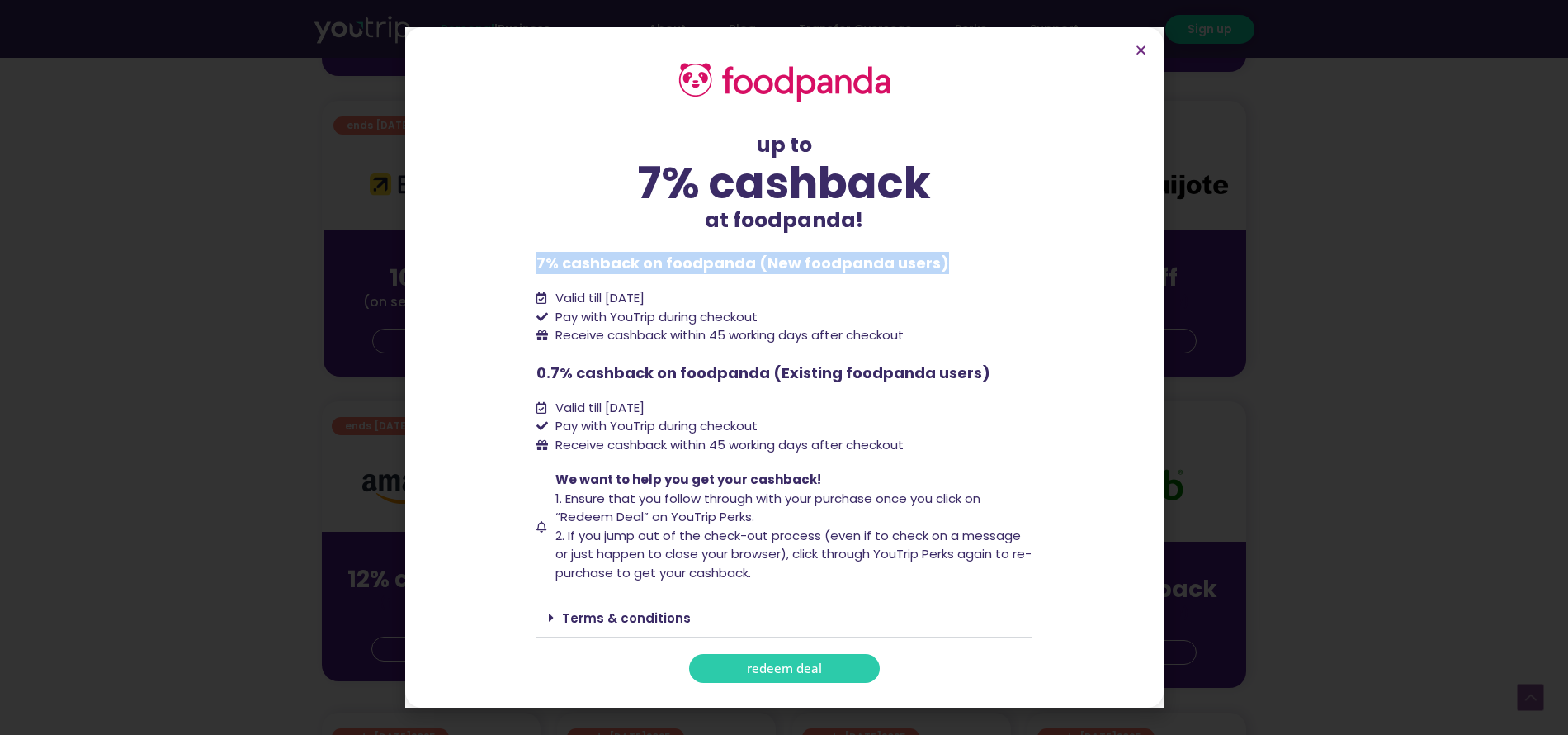
drag, startPoint x: 528, startPoint y: 264, endPoint x: 939, endPoint y: 272, distance: 411.1
click at [939, 272] on section "up to 7% cashback at foodpanda! up to 7% cashback at foodpanda! 7% cashback on …" at bounding box center [785, 367] width 759 height 680
copy p "7% cashback on foodpanda (New foodpanda users)"
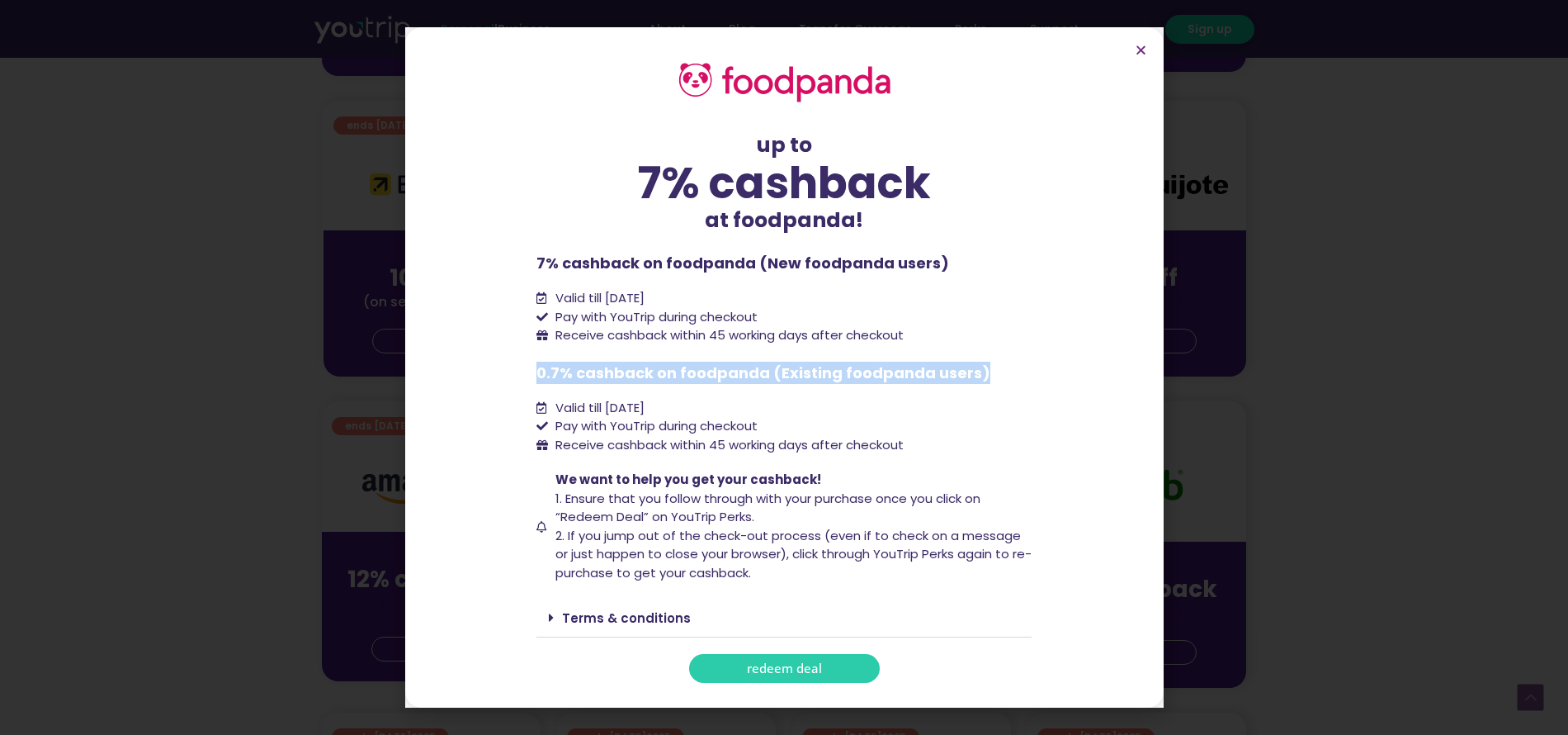
drag, startPoint x: 523, startPoint y: 375, endPoint x: 979, endPoint y: 372, distance: 456.0
click at [979, 372] on section "up to 7% cashback at foodpanda! up to 7% cashback at foodpanda! 7% cashback on …" at bounding box center [785, 367] width 759 height 680
copy p "0.7% cashback on foodpanda (Existing foodpanda users)"
click at [1142, 49] on icon "Close" at bounding box center [1140, 49] width 12 height 12
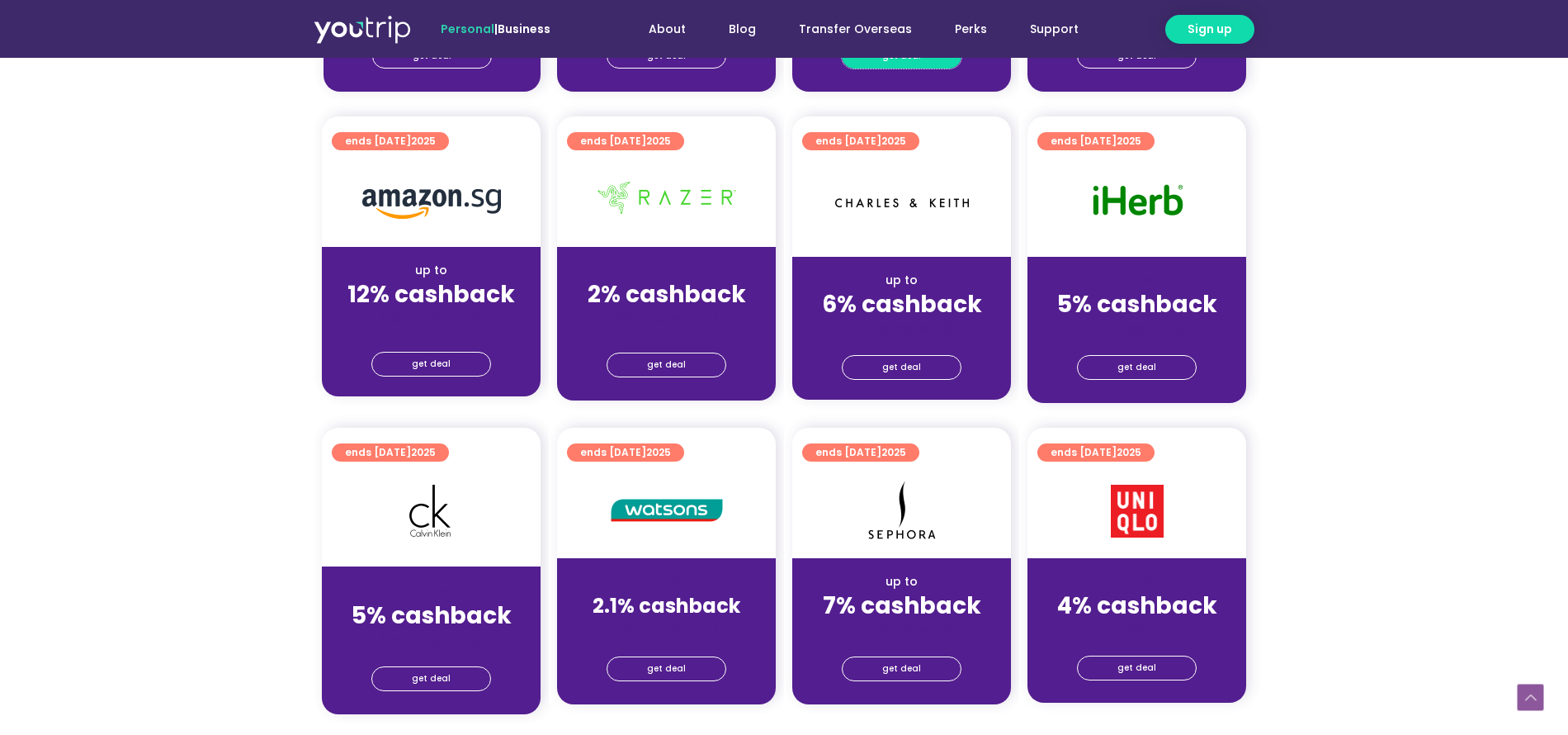
scroll to position [991, 0]
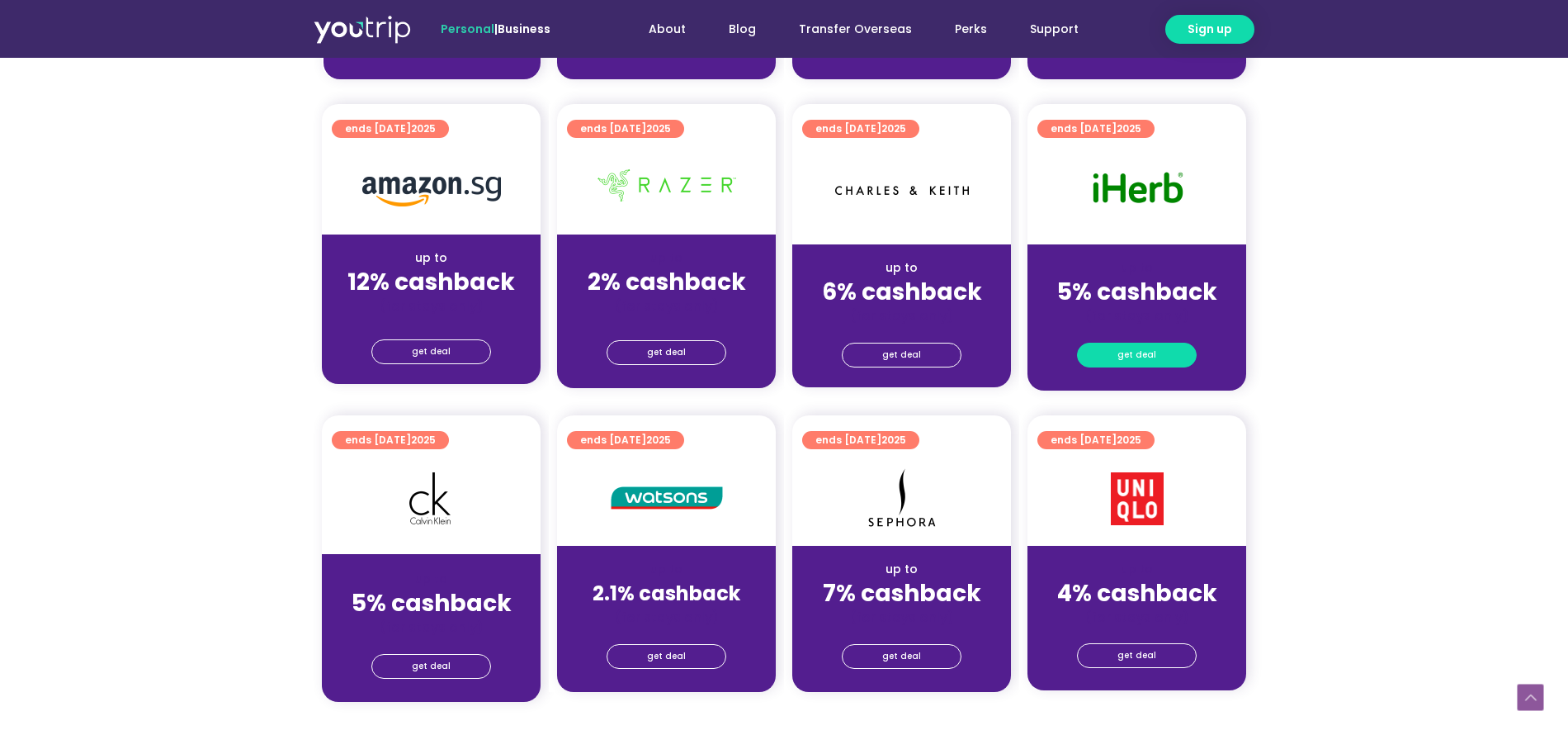
click at [1142, 355] on span "get deal" at bounding box center [1137, 354] width 39 height 23
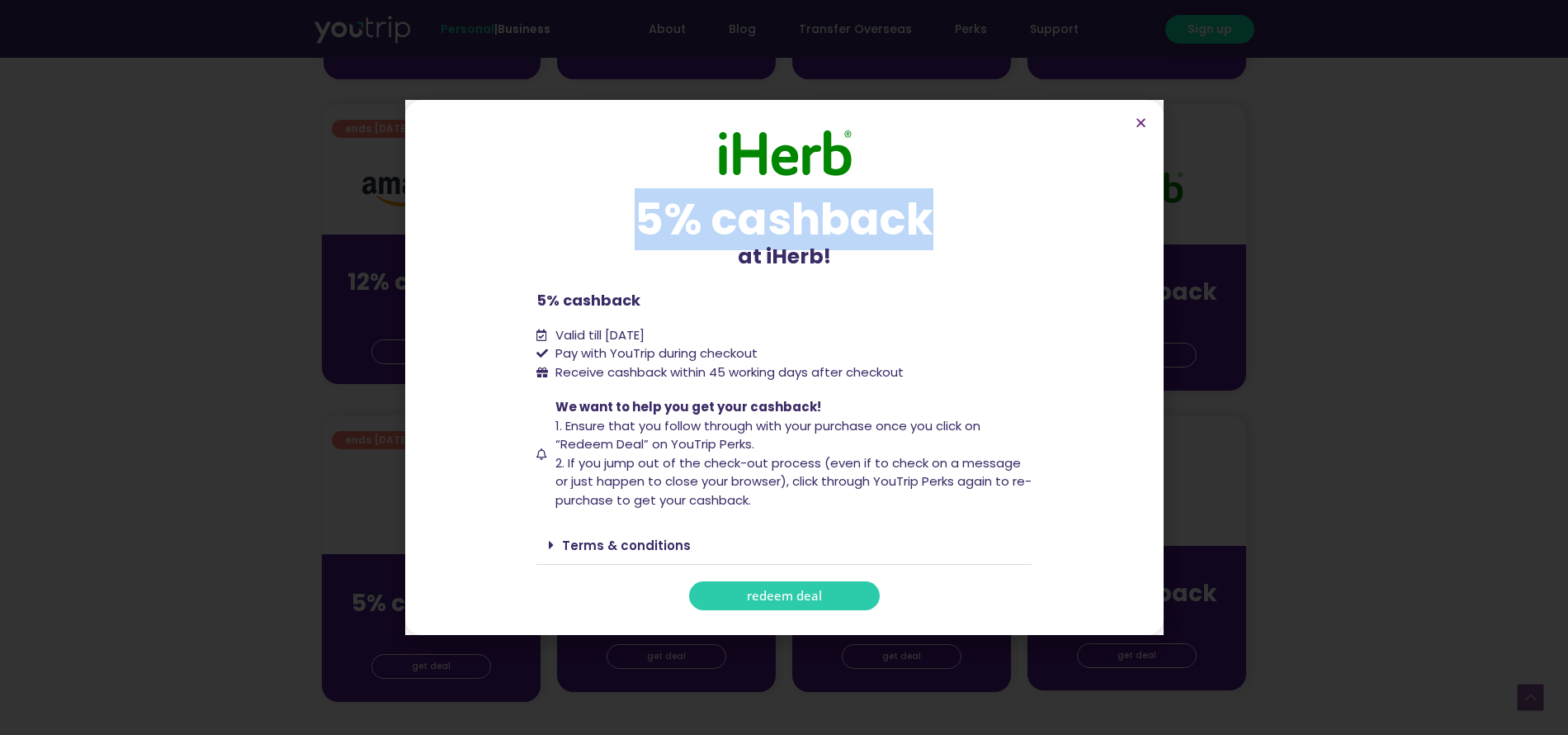
drag, startPoint x: 632, startPoint y: 219, endPoint x: 932, endPoint y: 221, distance: 300.0
click at [932, 221] on div "5% cashback" at bounding box center [784, 219] width 495 height 44
copy div "5% cashback"
click at [1138, 123] on icon "Close" at bounding box center [1140, 122] width 12 height 12
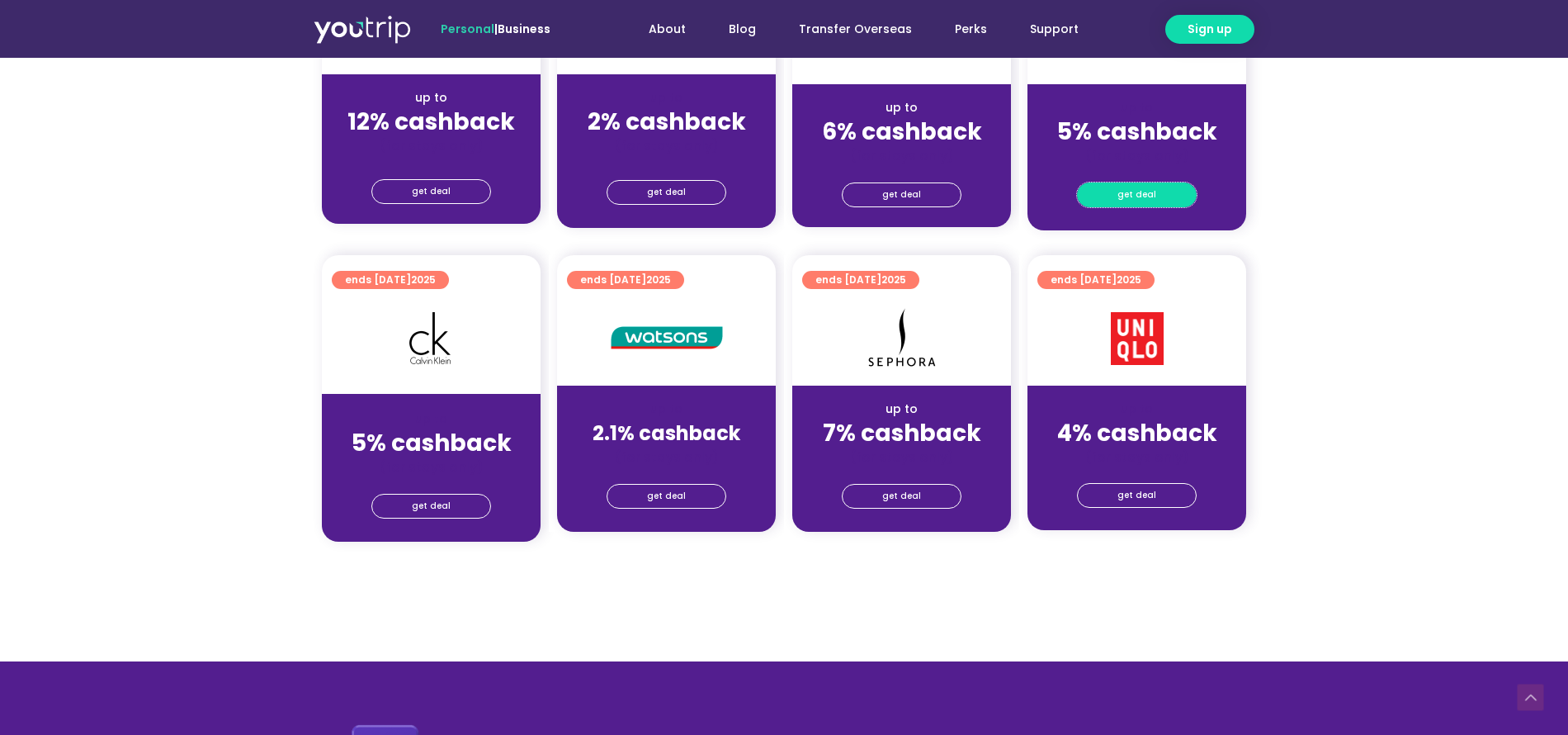
scroll to position [1159, 0]
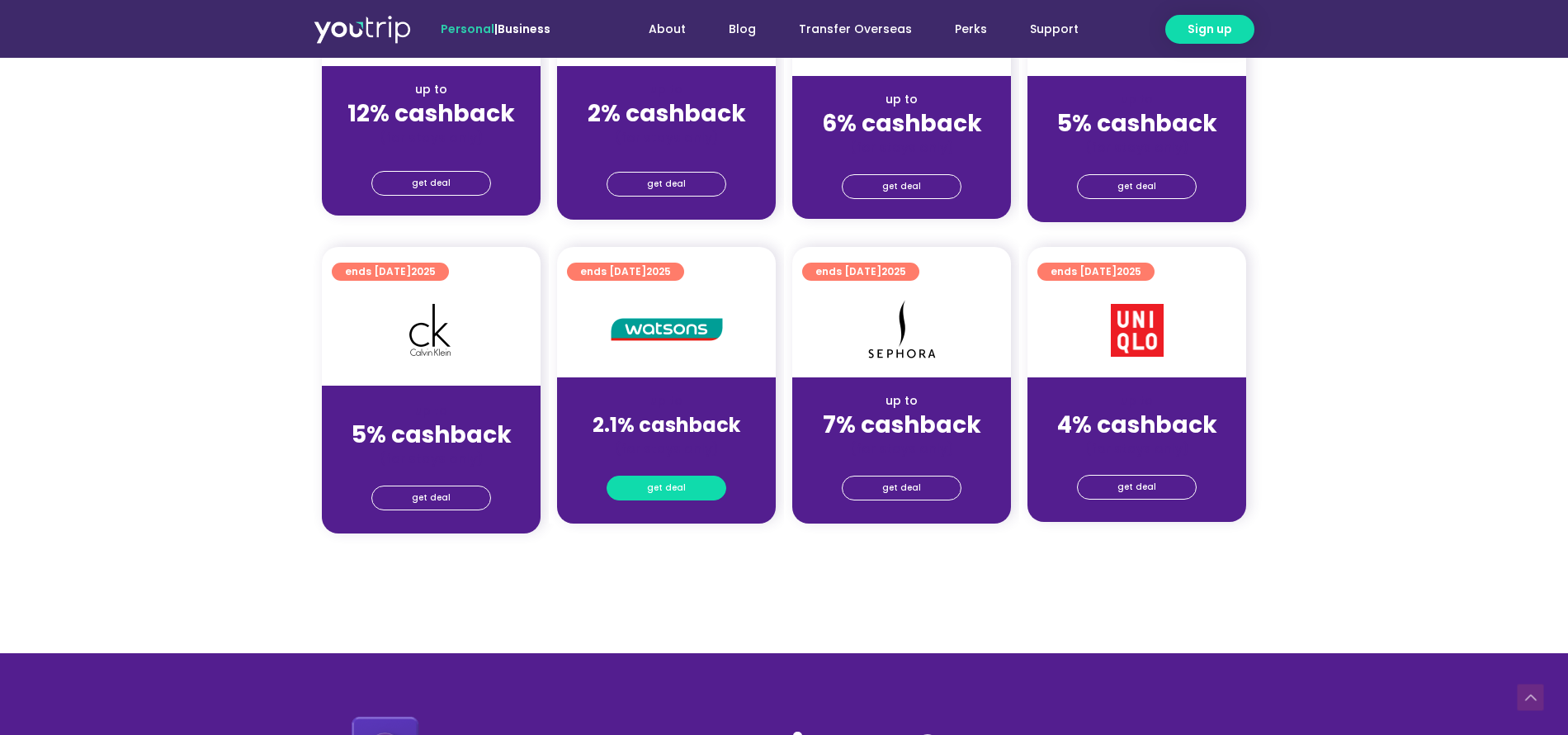
click at [675, 488] on span "get deal" at bounding box center [667, 488] width 39 height 23
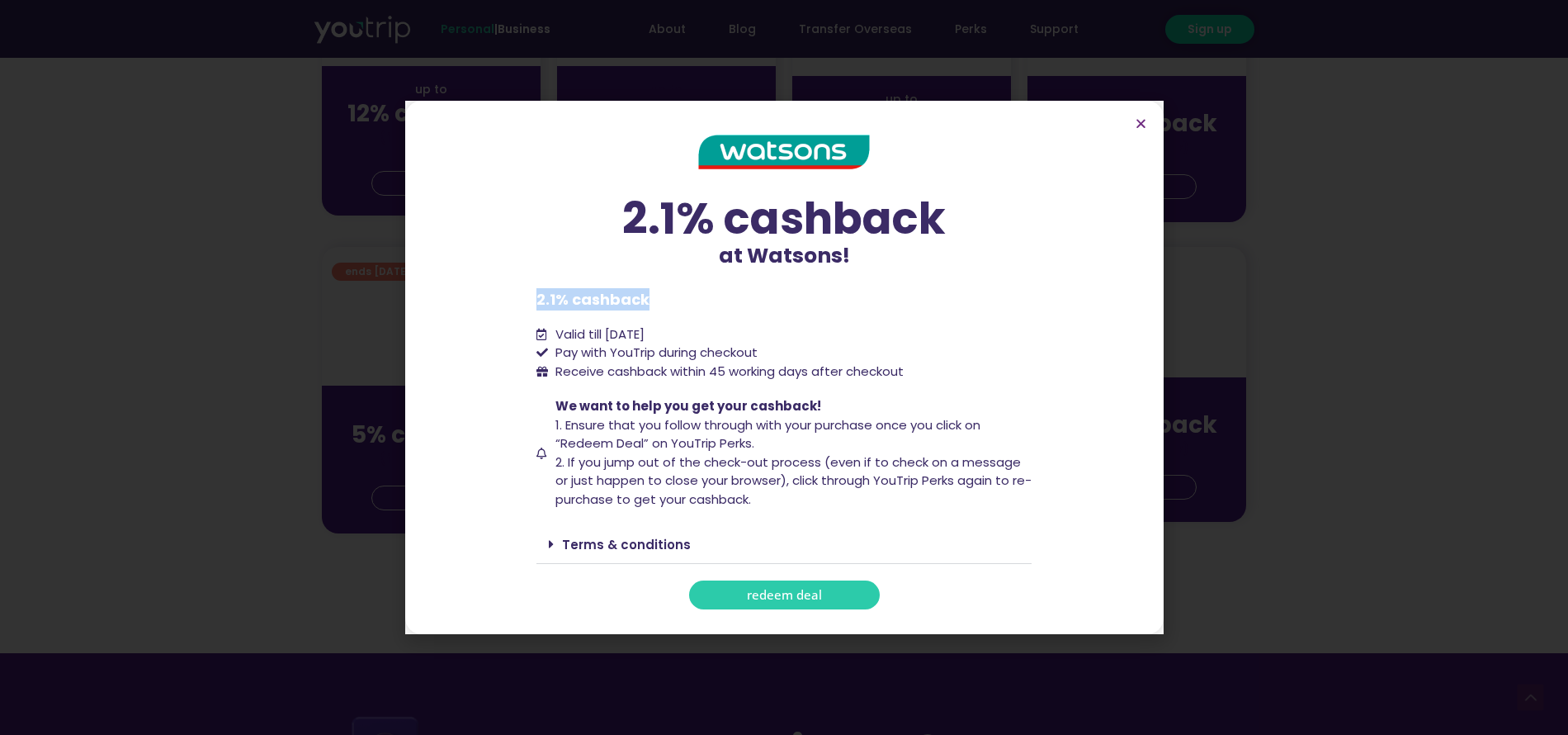
drag, startPoint x: 527, startPoint y: 301, endPoint x: 649, endPoint y: 297, distance: 122.1
click at [649, 297] on section "2.1% cashback at Watsons! 2.1% cashback at Watsons! 2.1% cashback Valid till [D…" at bounding box center [785, 367] width 759 height 533
copy p "2.1% cashback"
click at [1135, 125] on icon "Close" at bounding box center [1140, 123] width 12 height 12
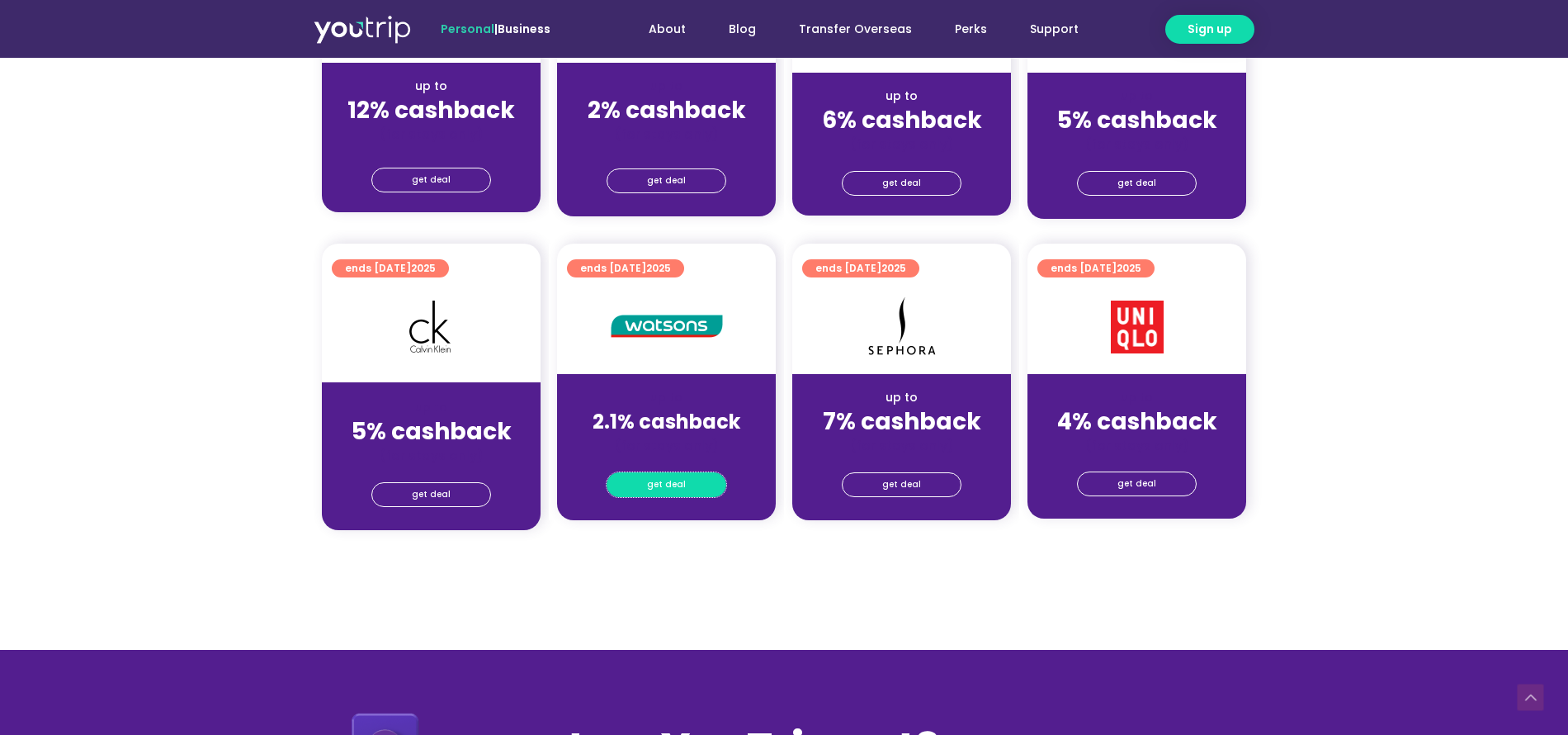
scroll to position [1262, 0]
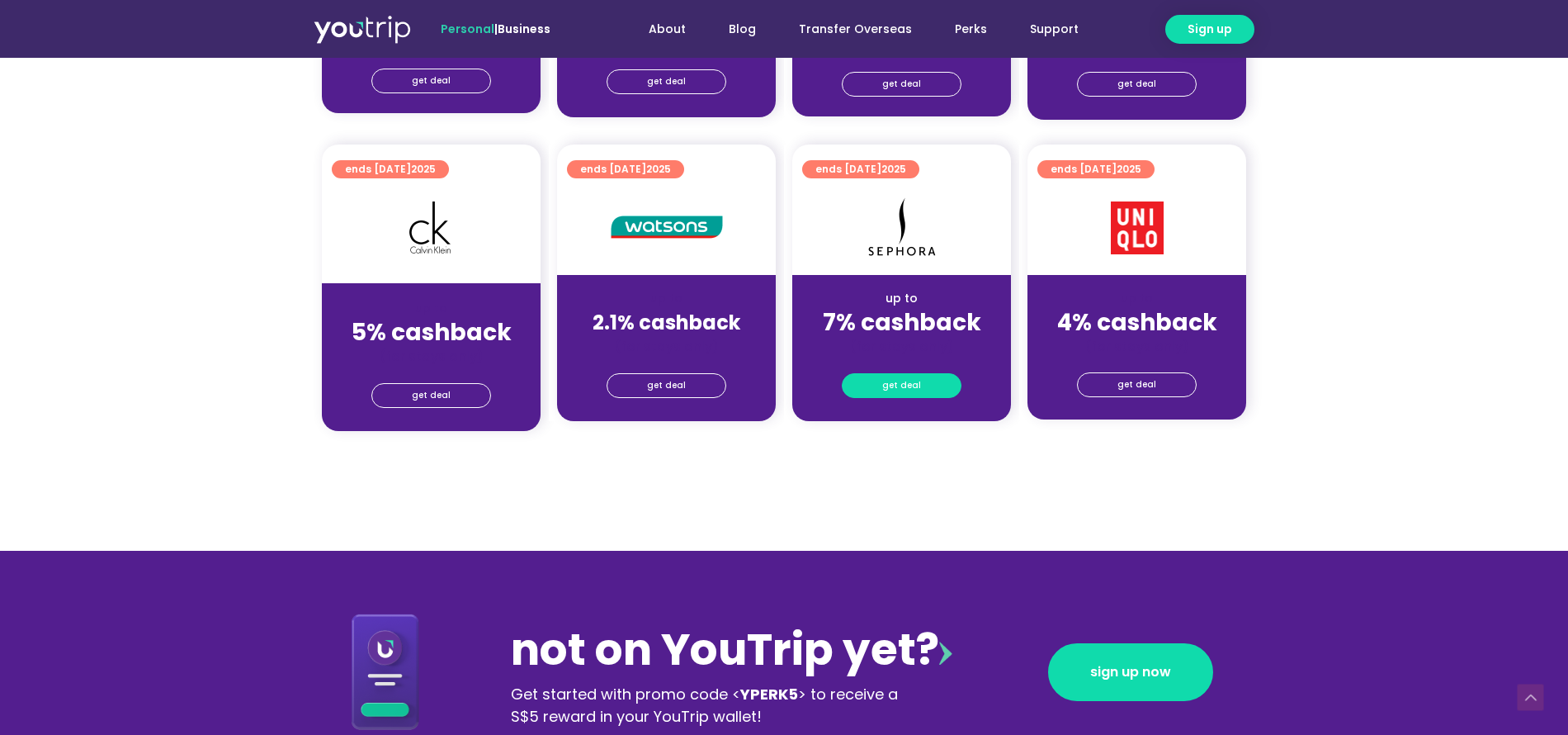
click at [899, 380] on span "get deal" at bounding box center [902, 385] width 39 height 23
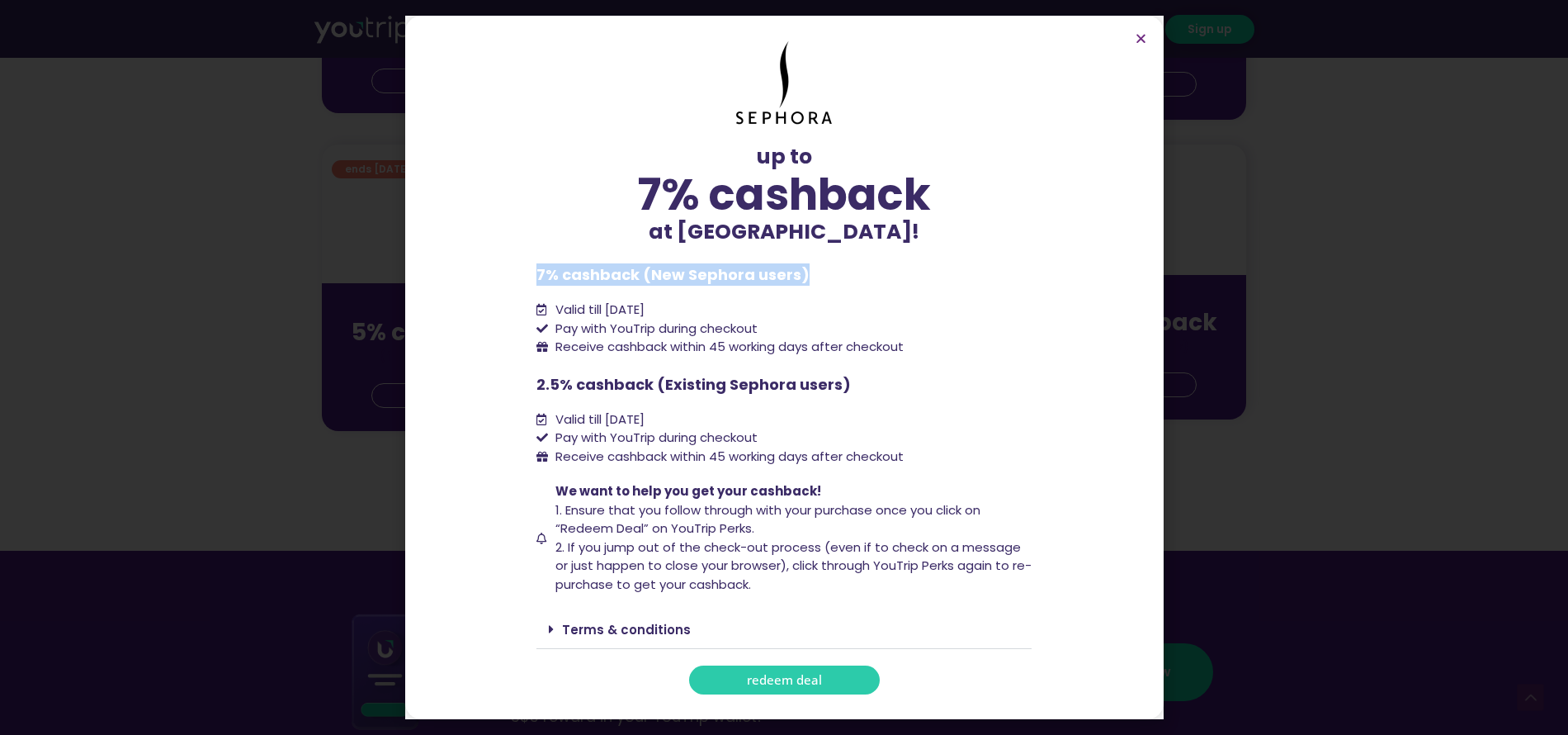
drag, startPoint x: 530, startPoint y: 277, endPoint x: 802, endPoint y: 282, distance: 272.0
click at [802, 282] on section "up to 7% cashback at [GEOGRAPHIC_DATA]! up to 7% cashback at [GEOGRAPHIC_DATA]!…" at bounding box center [785, 368] width 759 height 703
copy p "7% cashback (New Sephora users)"
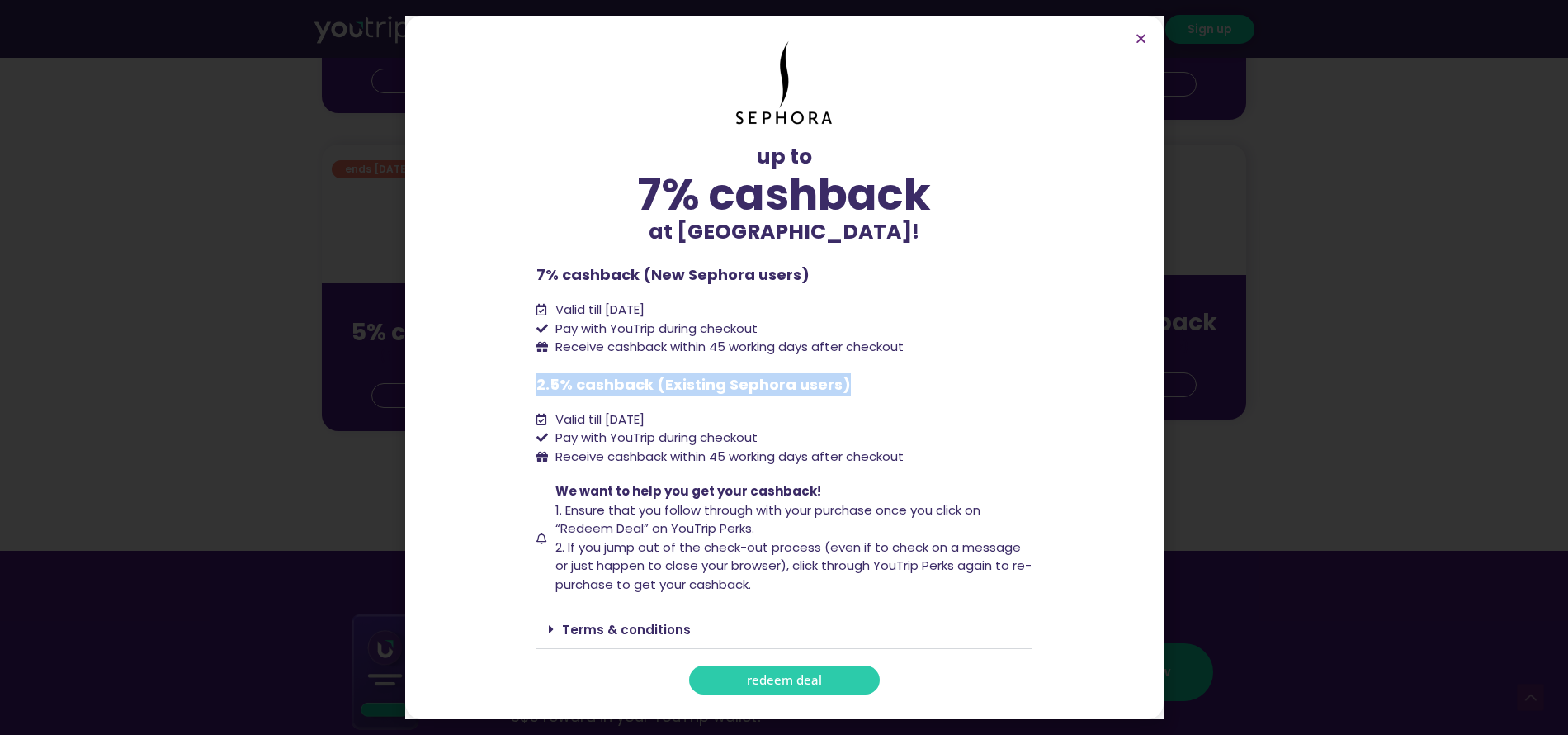
drag, startPoint x: 532, startPoint y: 379, endPoint x: 846, endPoint y: 376, distance: 314.0
click at [846, 376] on section "up to 7% cashback at [GEOGRAPHIC_DATA]! up to 7% cashback at [GEOGRAPHIC_DATA]!…" at bounding box center [785, 368] width 759 height 703
copy p "2.5% cashback (Existing Sephora users)"
click at [1142, 37] on icon "Close" at bounding box center [1140, 38] width 12 height 12
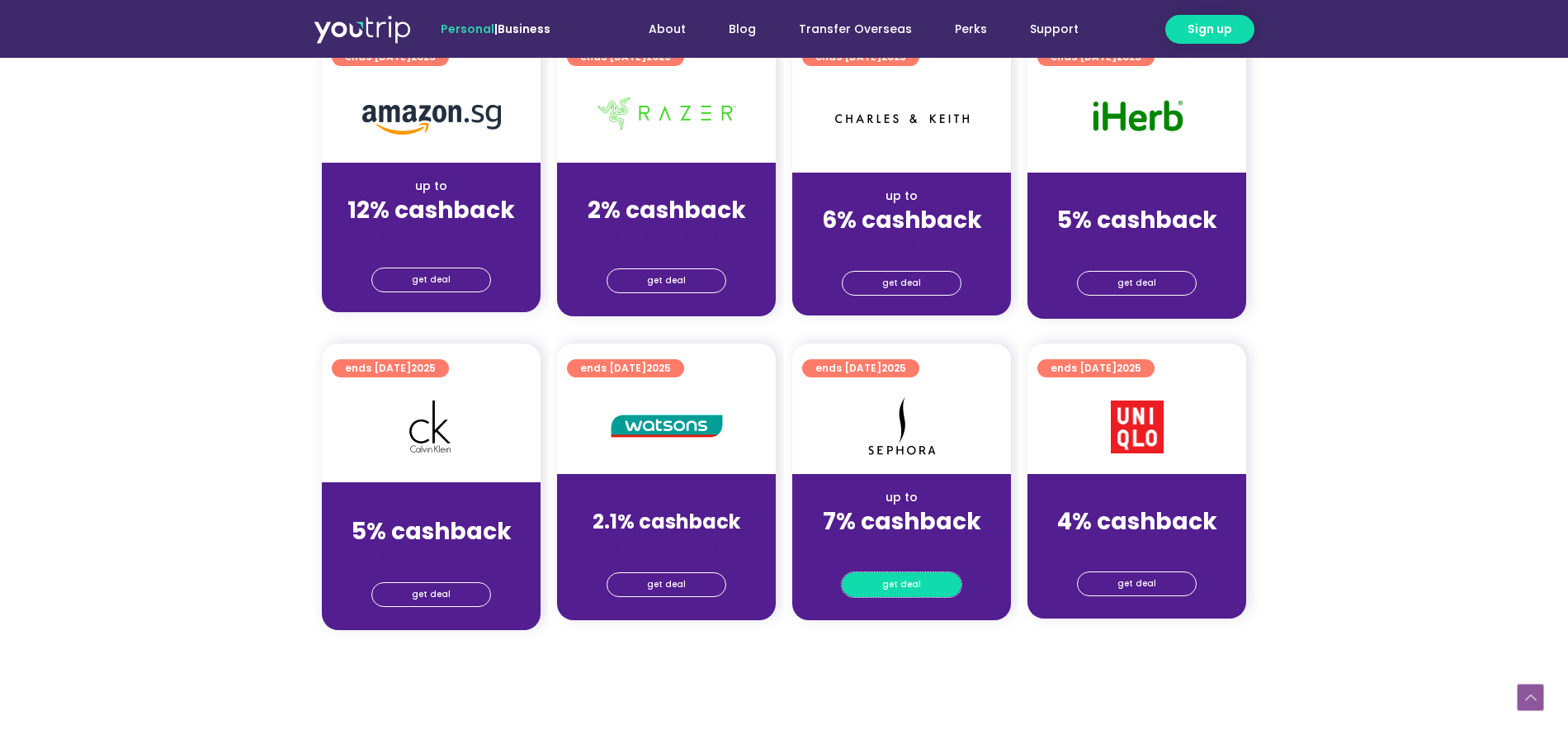
scroll to position [1063, 0]
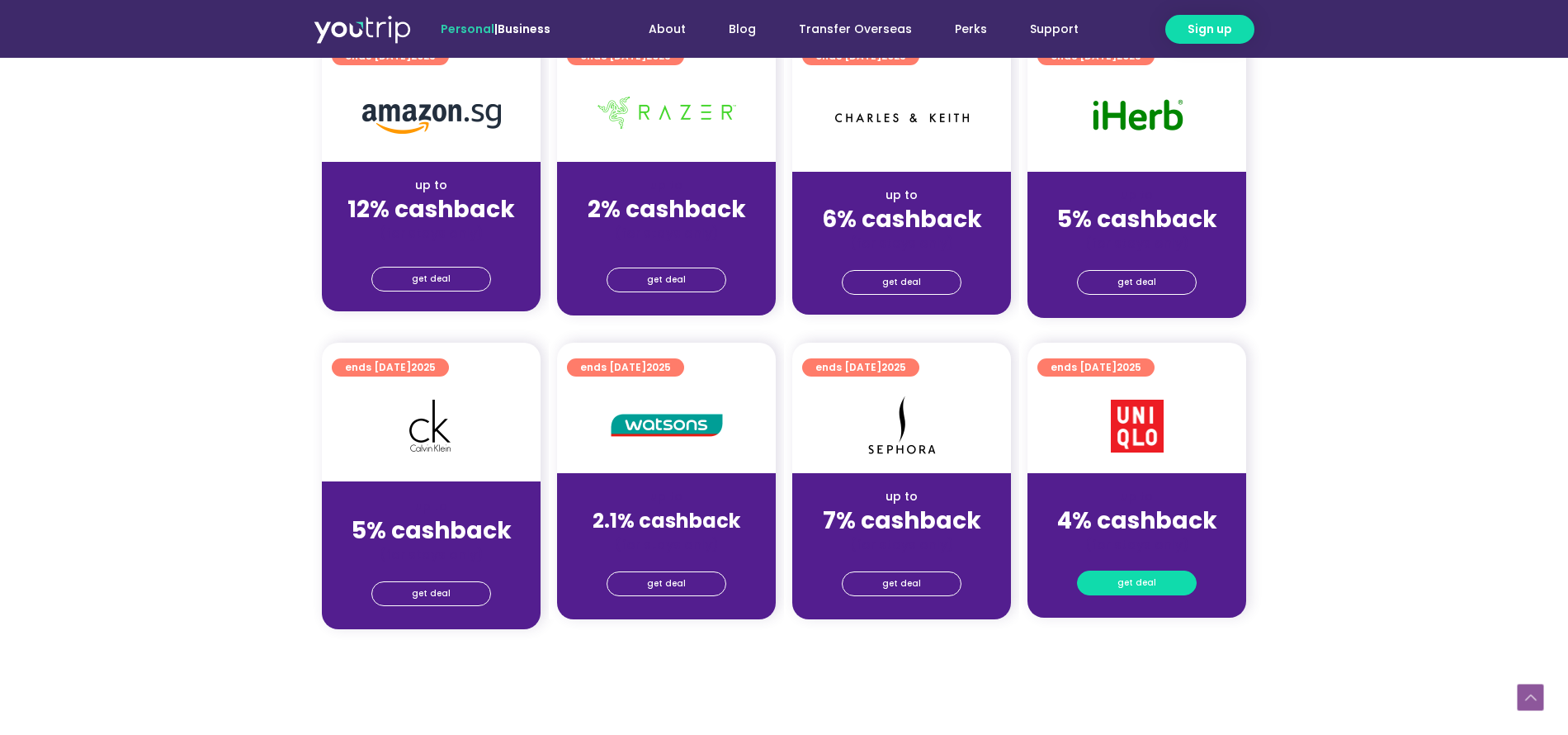
click at [1113, 583] on link "get deal" at bounding box center [1136, 582] width 120 height 25
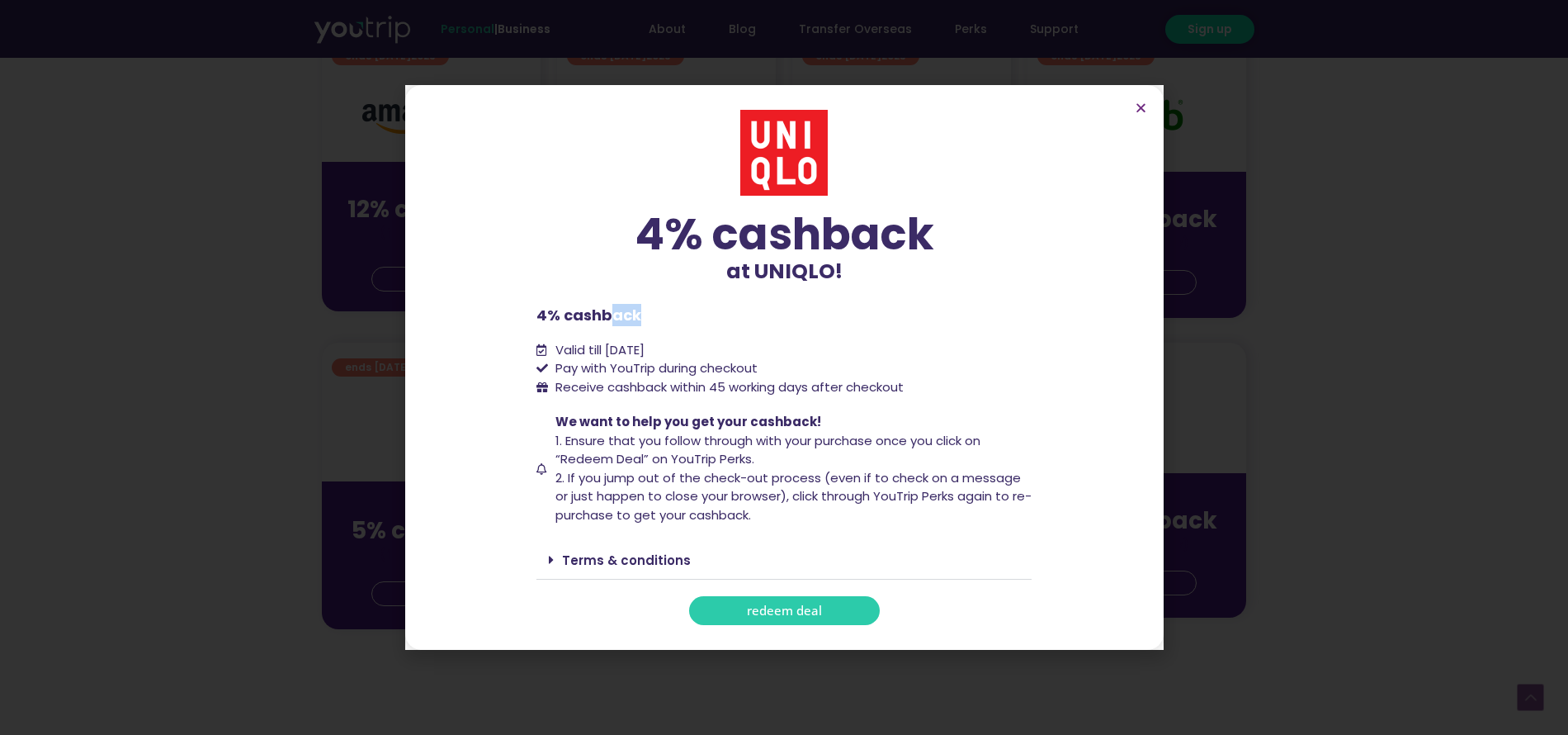
drag, startPoint x: 536, startPoint y: 327, endPoint x: 607, endPoint y: 321, distance: 71.3
click at [607, 321] on section "4% cashback at UNIQLO! 4% cashback at UNIQLO! 4% cashback Valid till [DATE] Pay…" at bounding box center [785, 367] width 759 height 565
click at [615, 321] on p "4% cashback" at bounding box center [784, 315] width 495 height 22
drag, startPoint x: 524, startPoint y: 314, endPoint x: 641, endPoint y: 313, distance: 117.0
click at [641, 313] on section "4% cashback at UNIQLO! 4% cashback at UNIQLO! 4% cashback Valid till [DATE] Pay…" at bounding box center [785, 367] width 759 height 565
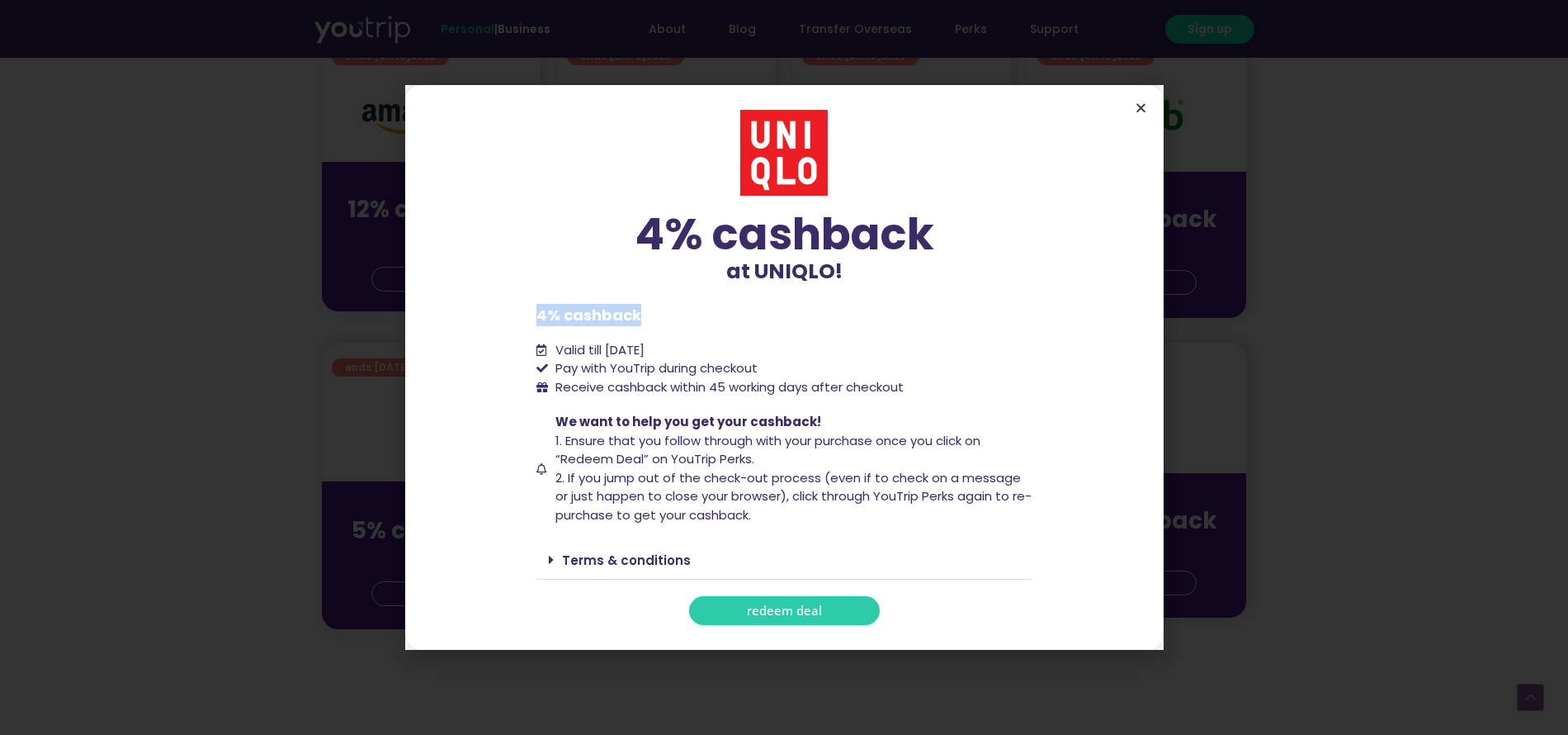
click at [1143, 107] on icon "Close" at bounding box center [1140, 107] width 12 height 12
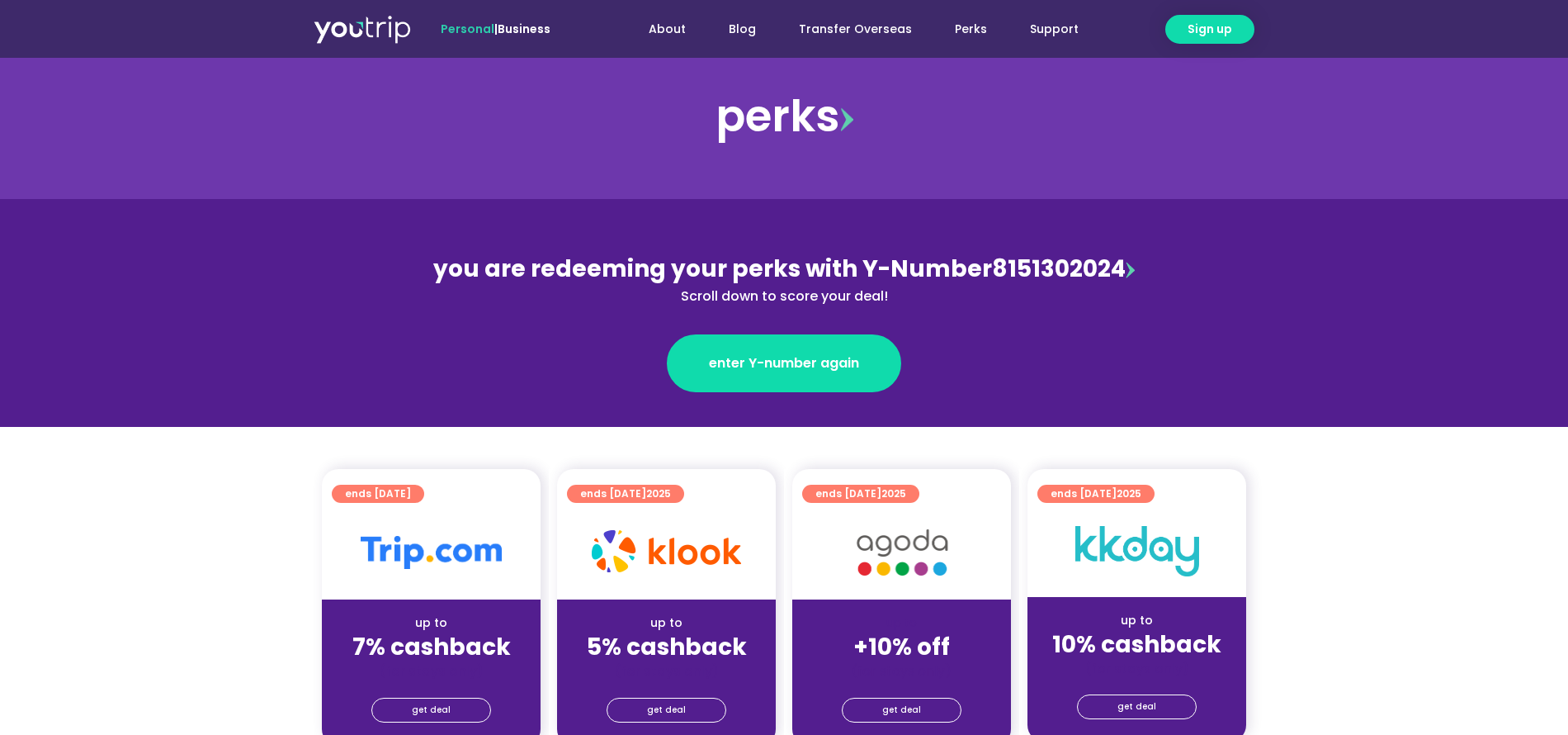
scroll to position [0, 0]
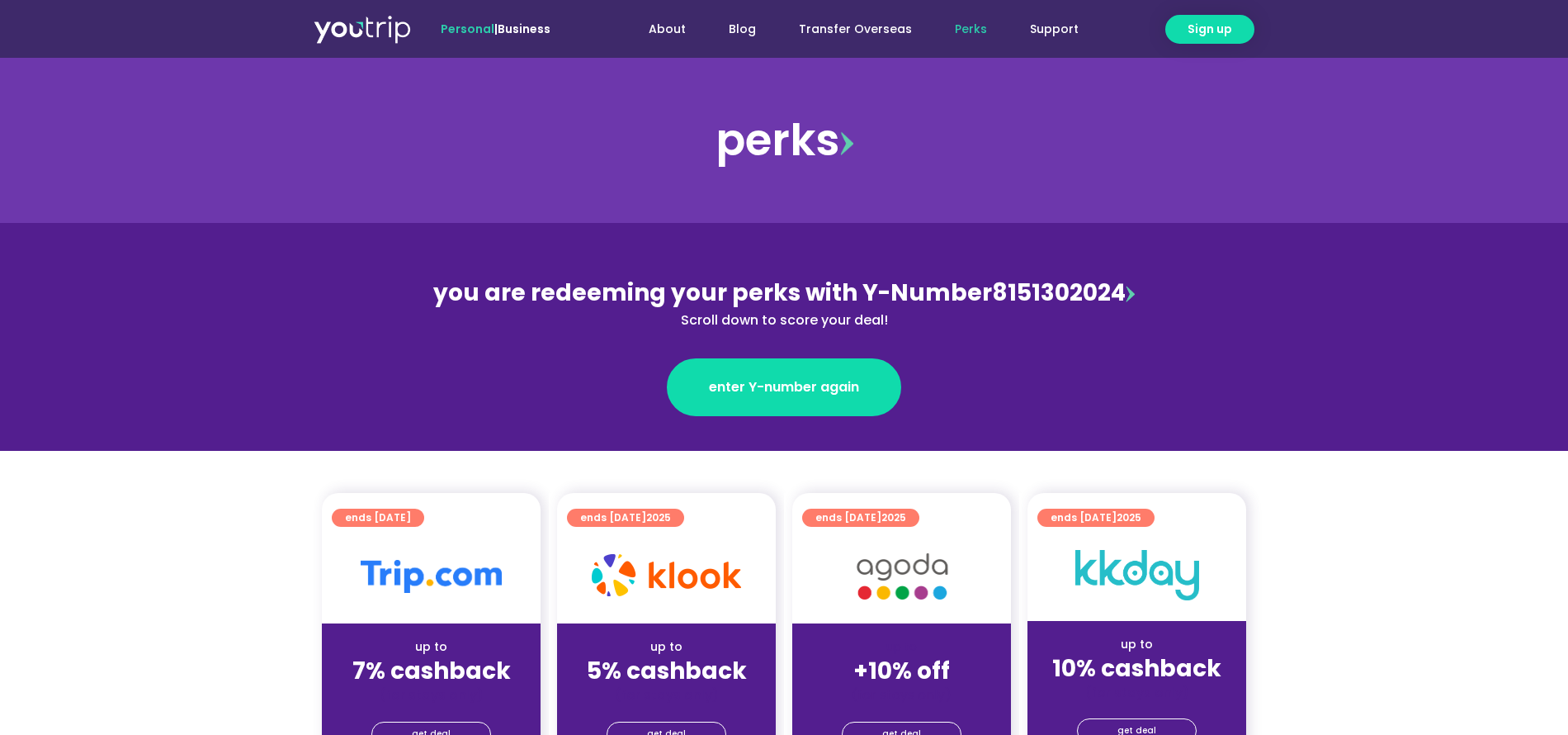
click at [974, 35] on link "Perks" at bounding box center [971, 29] width 75 height 31
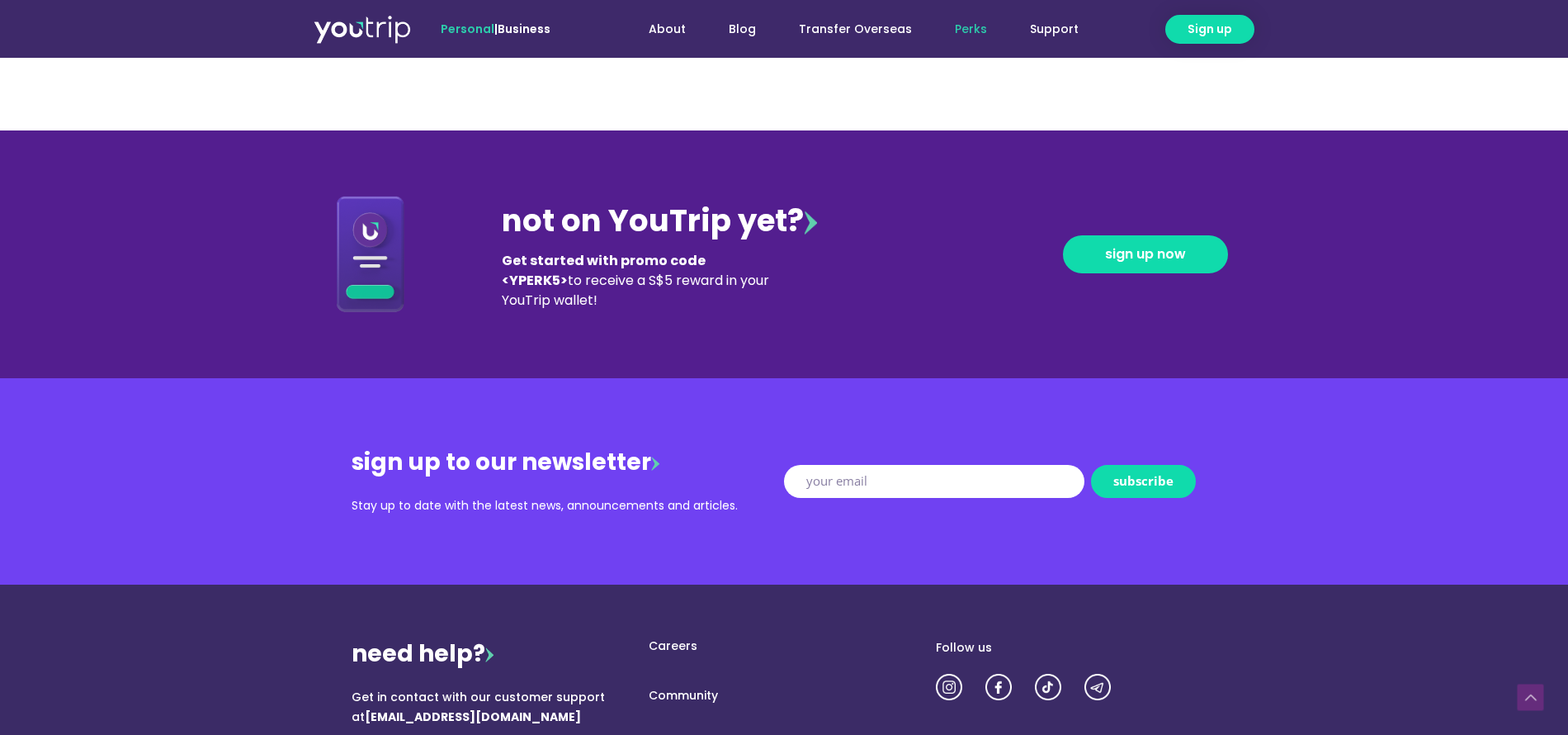
scroll to position [1784, 0]
